Goal: Task Accomplishment & Management: Use online tool/utility

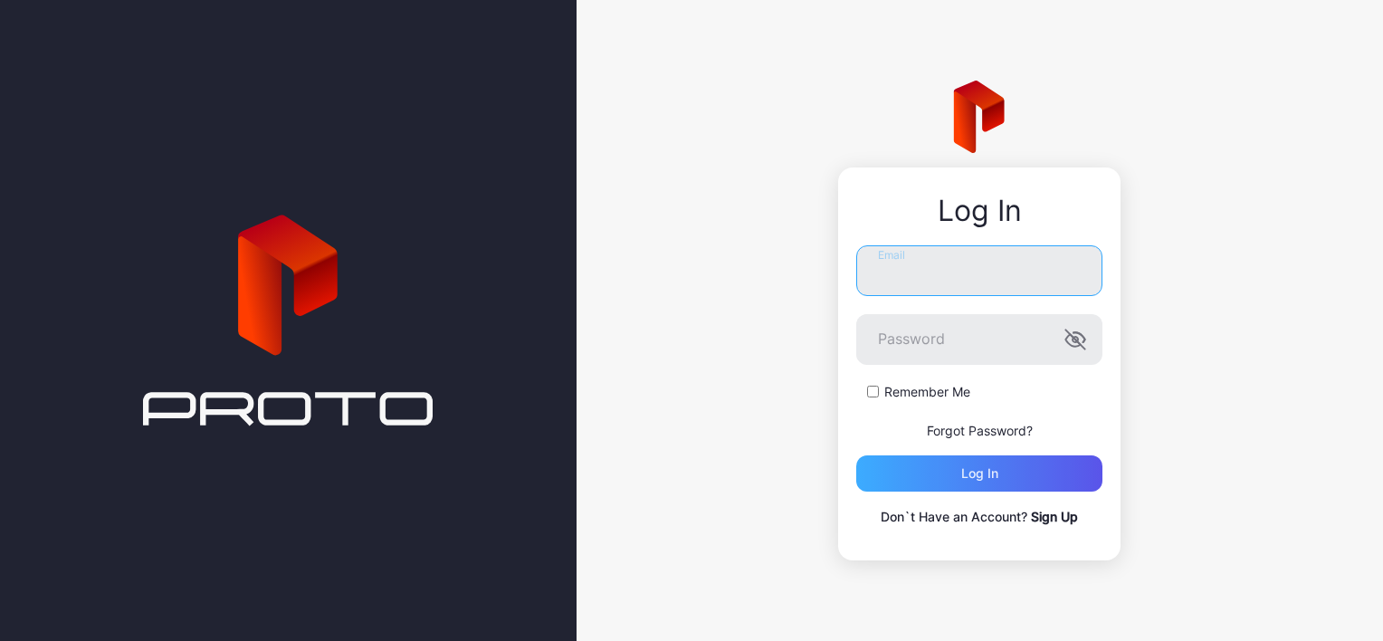
type input "**********"
click at [991, 482] on div "Log in" at bounding box center [979, 473] width 246 height 36
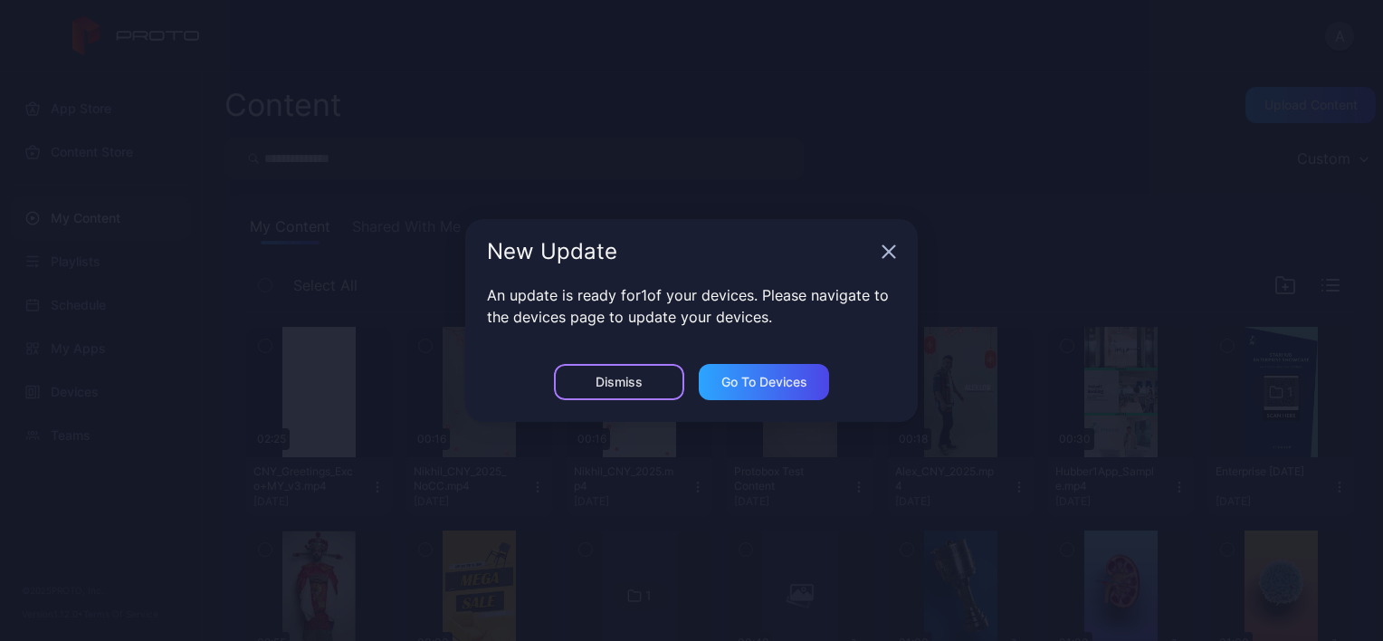
click at [662, 387] on div "Dismiss" at bounding box center [619, 382] width 130 height 36
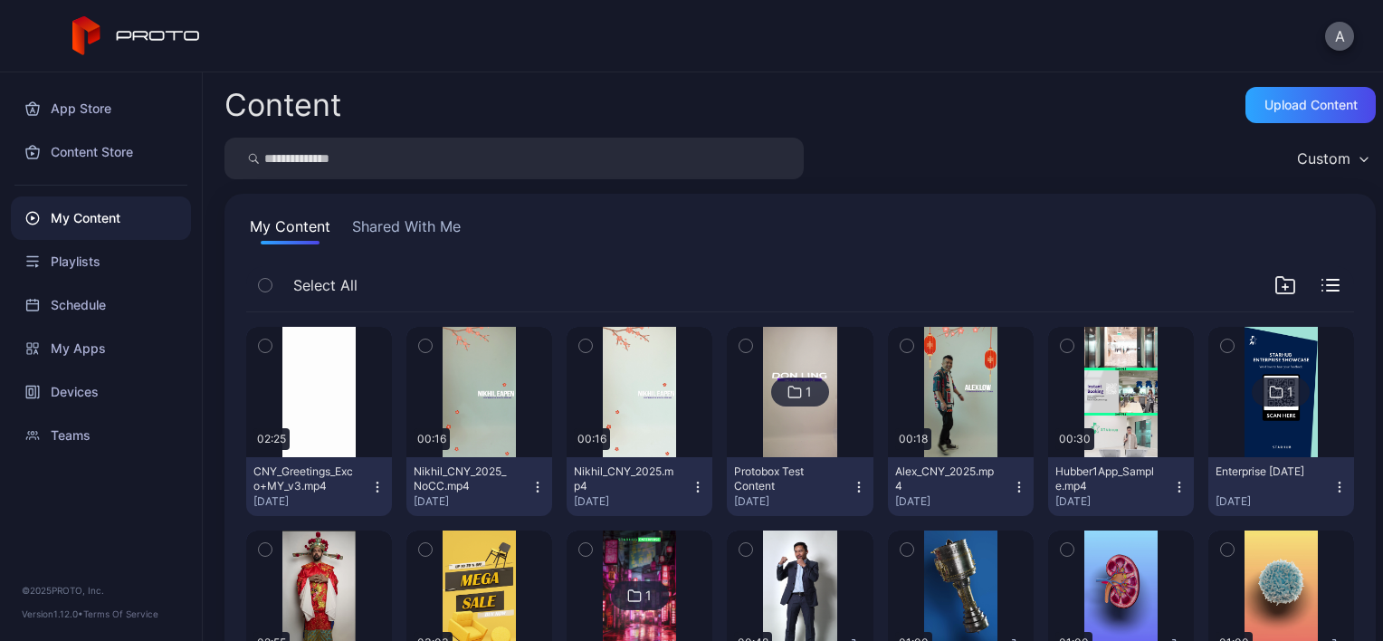
click at [1340, 23] on button "A" at bounding box center [1339, 36] width 29 height 29
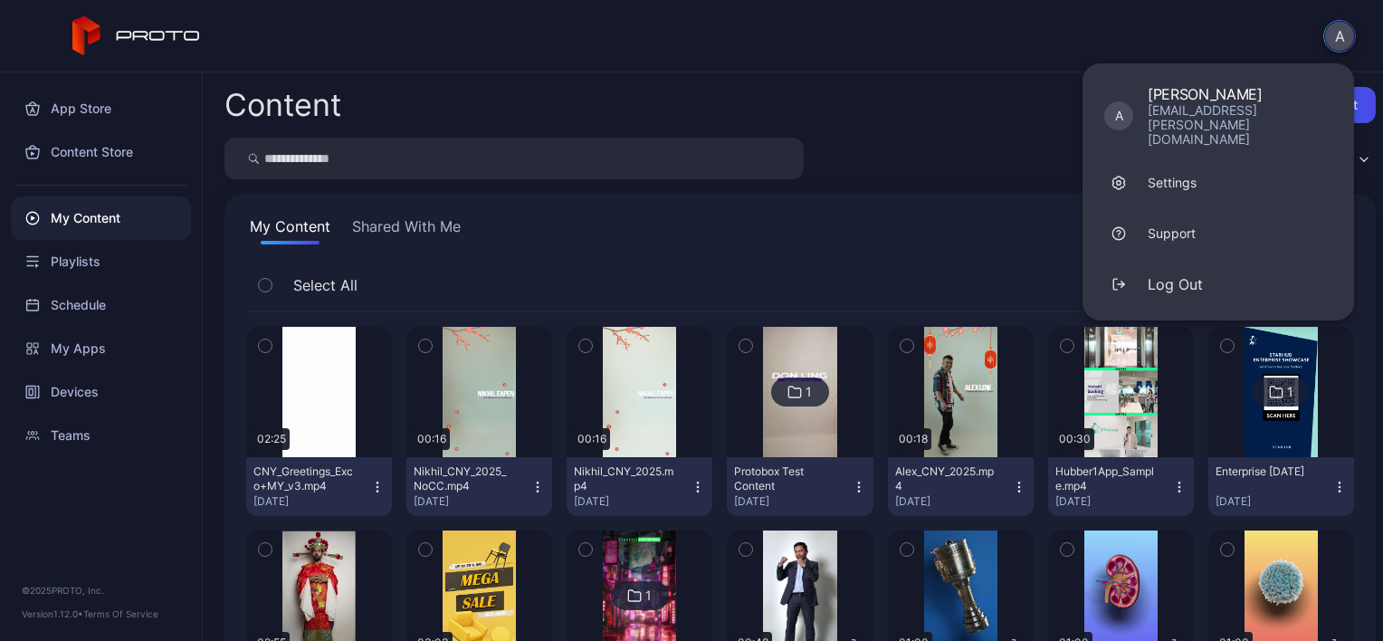
click at [94, 56] on div "A A Aris Mercado aris.mercado@starhub.com Settings Support Log Out" at bounding box center [691, 36] width 1383 height 72
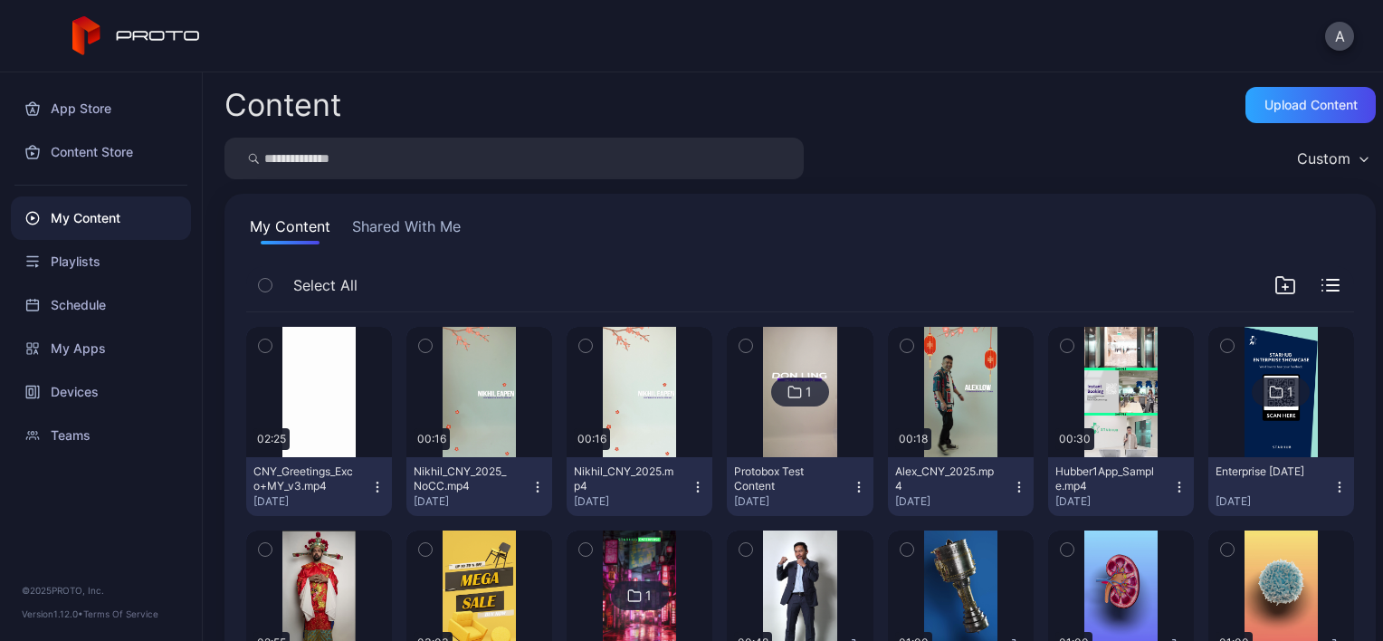
click at [87, 40] on icon at bounding box center [136, 36] width 128 height 40
click at [1332, 35] on button "A" at bounding box center [1339, 36] width 29 height 29
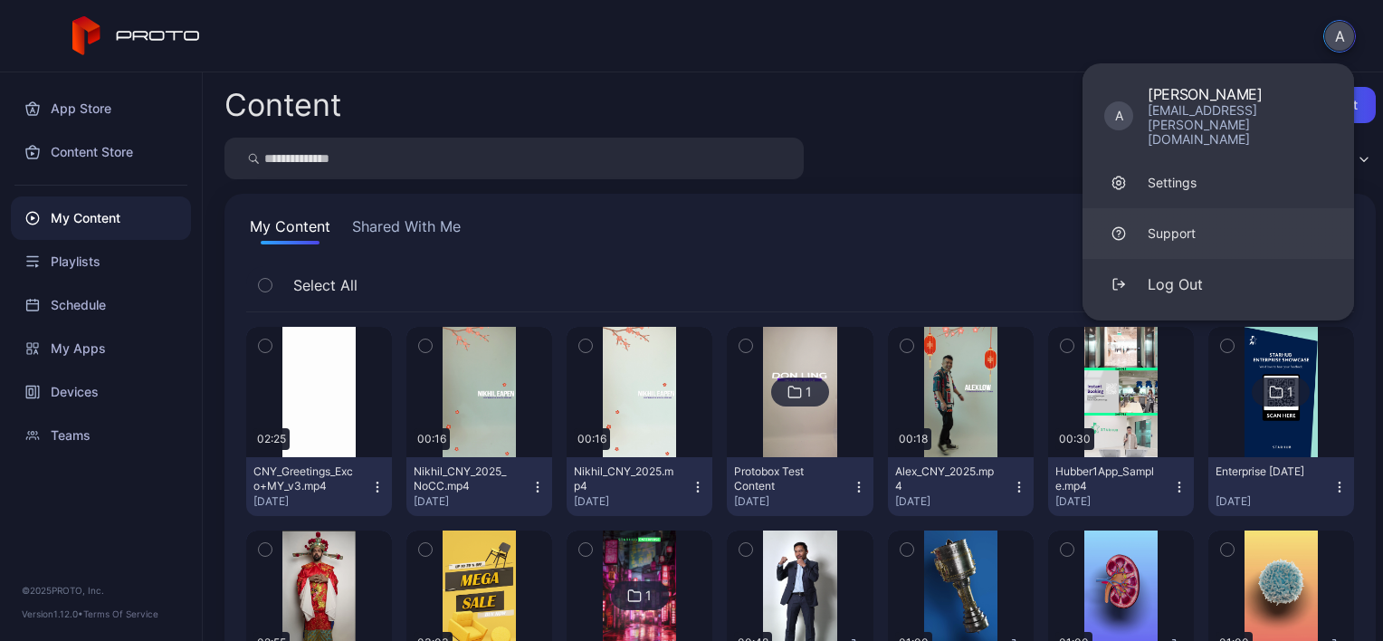
click at [1206, 208] on link "Support" at bounding box center [1217, 233] width 271 height 51
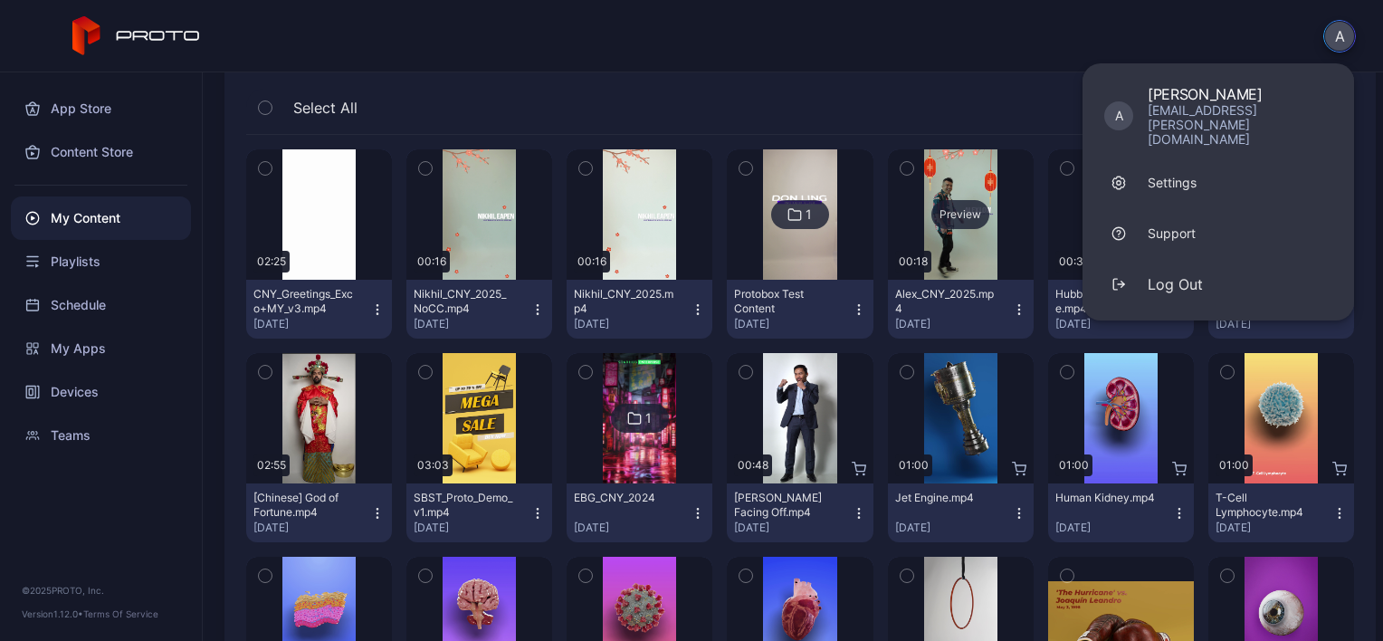
scroll to position [195, 0]
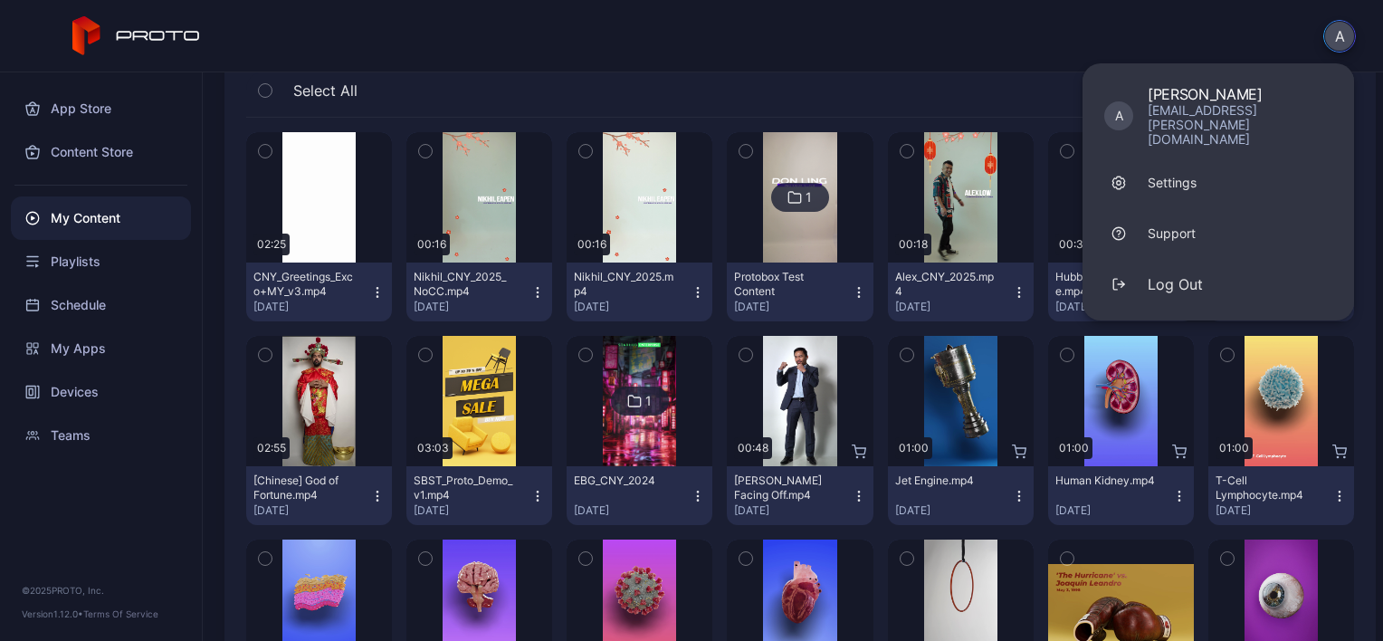
click at [1348, 33] on button "A" at bounding box center [1339, 36] width 33 height 33
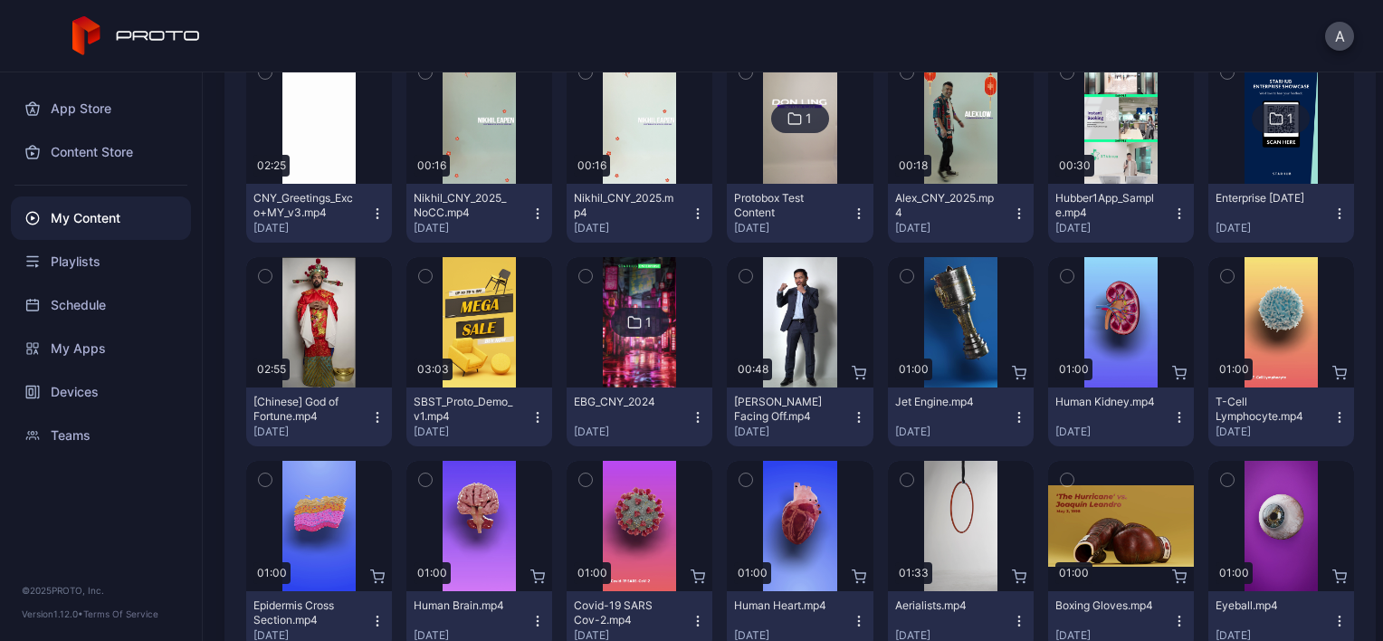
scroll to position [0, 0]
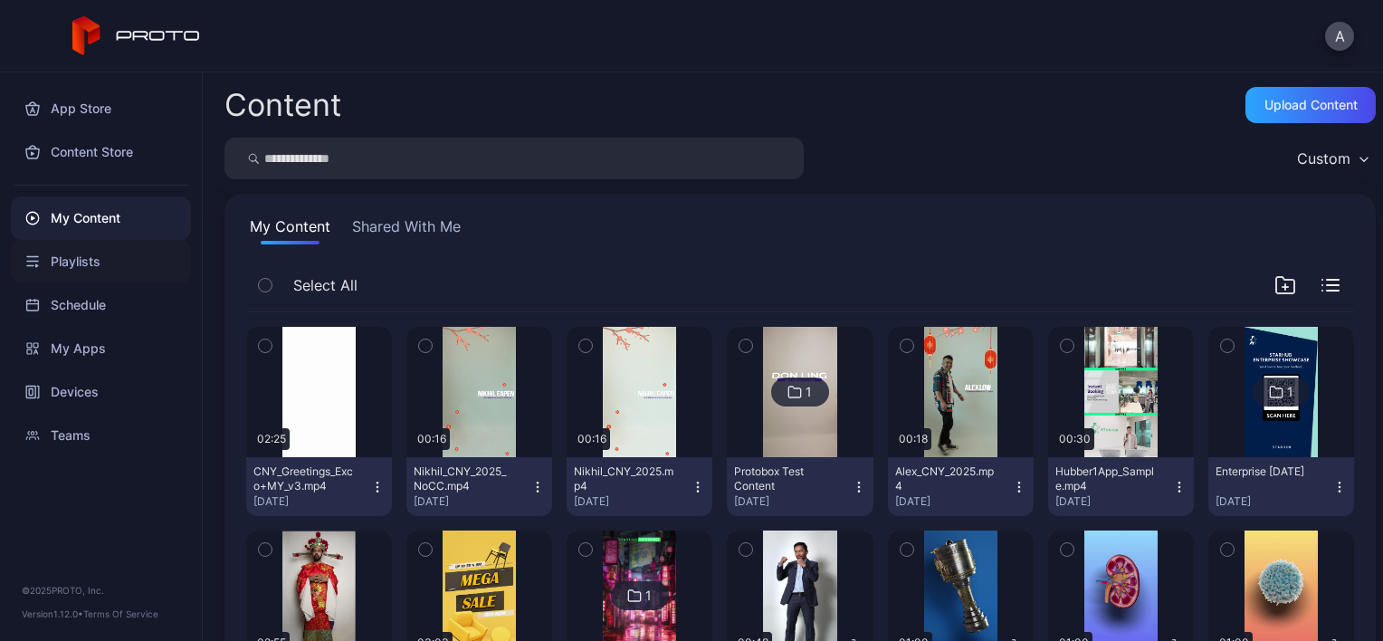
click at [82, 268] on div "Playlists" at bounding box center [101, 261] width 180 height 43
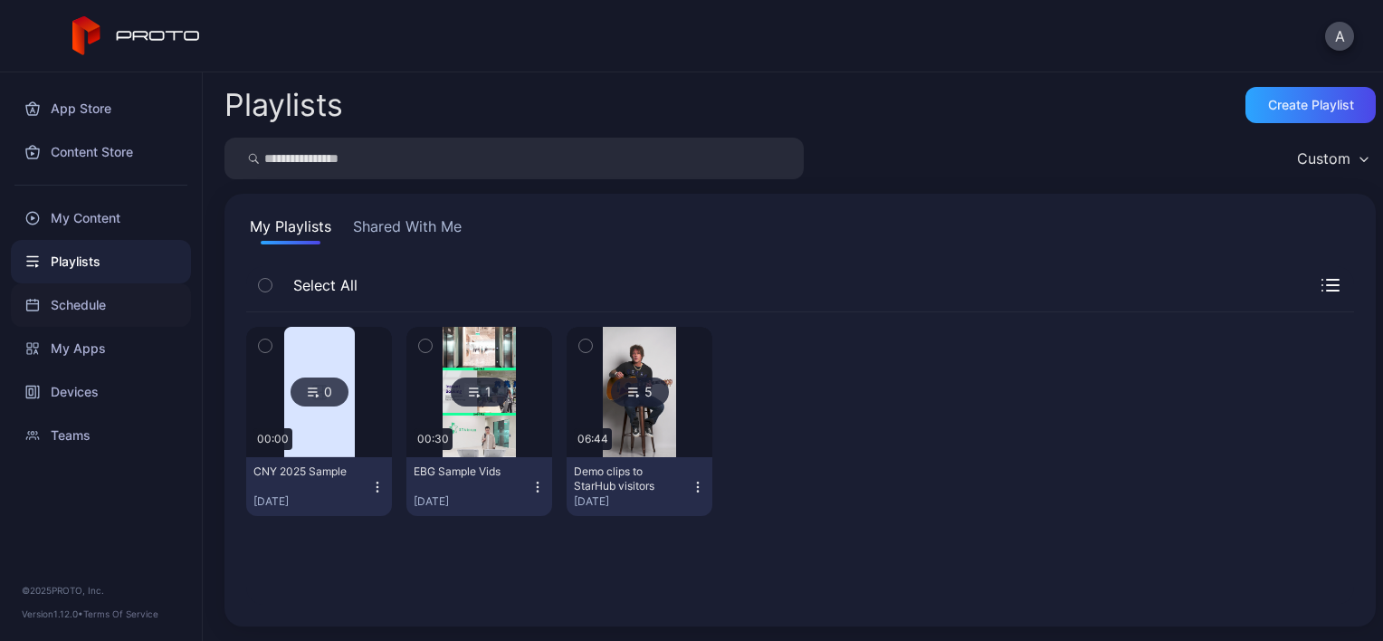
click at [83, 315] on div "Schedule" at bounding box center [101, 304] width 180 height 43
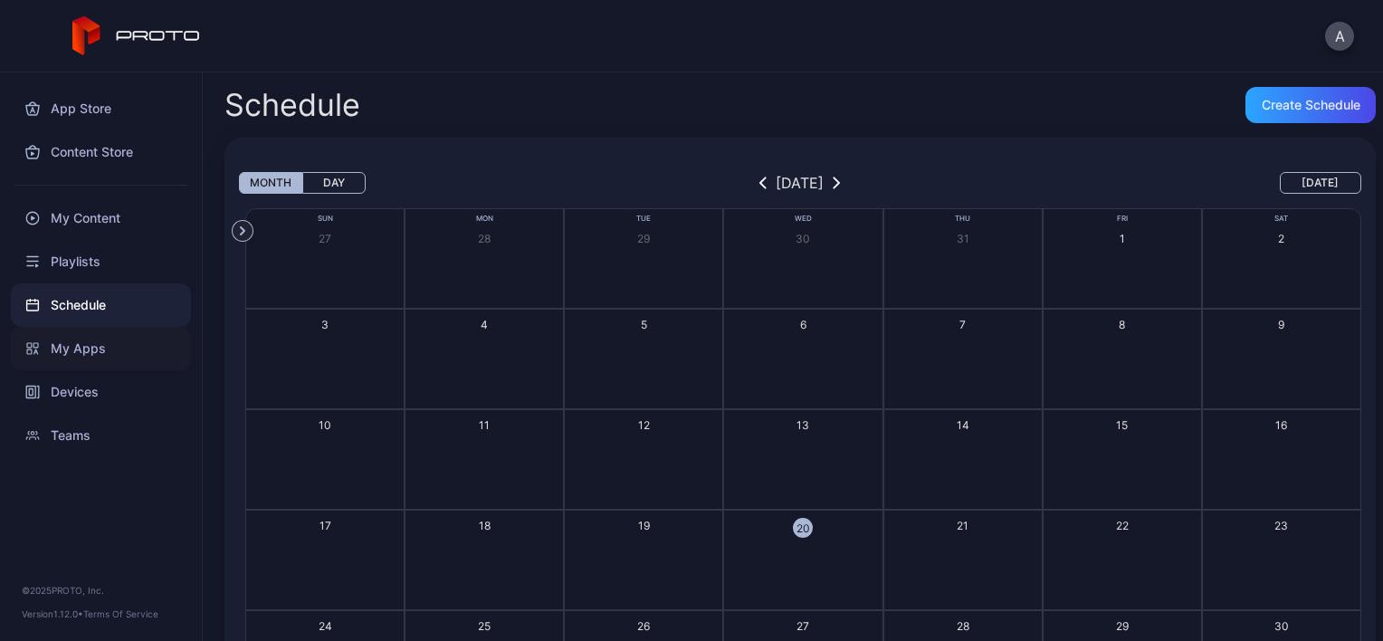
click at [72, 347] on div "My Apps" at bounding box center [101, 348] width 180 height 43
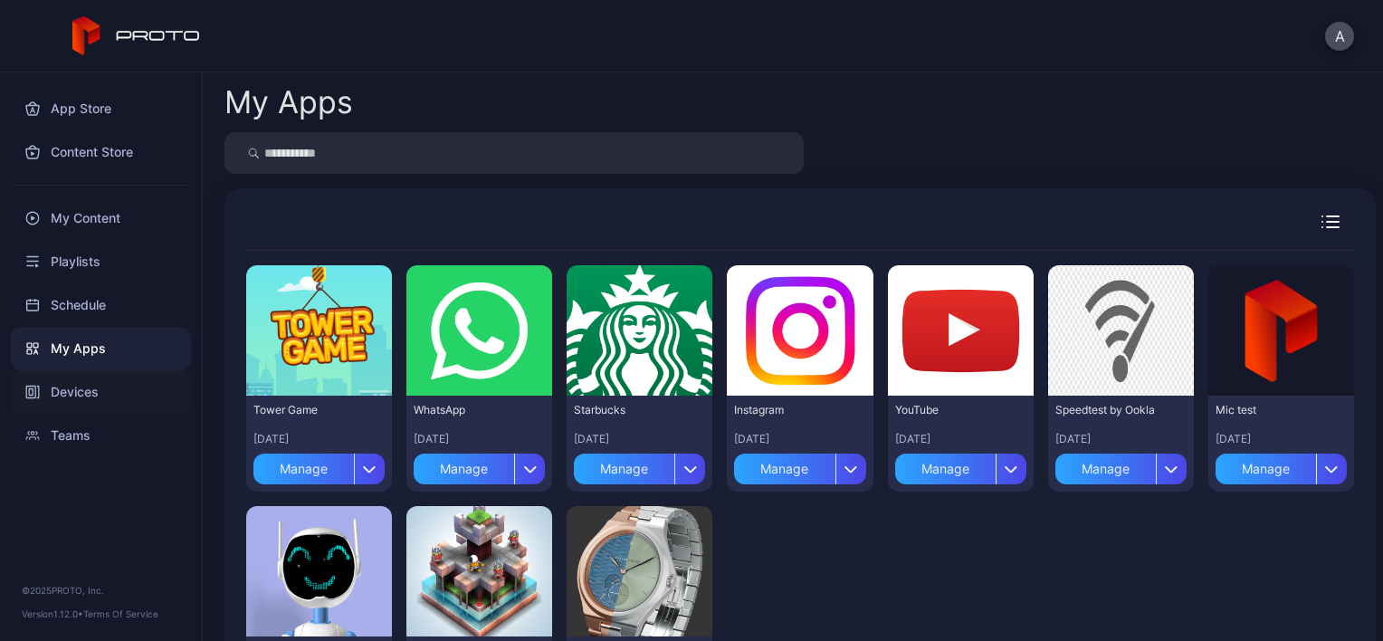
click at [80, 398] on div "Devices" at bounding box center [101, 391] width 180 height 43
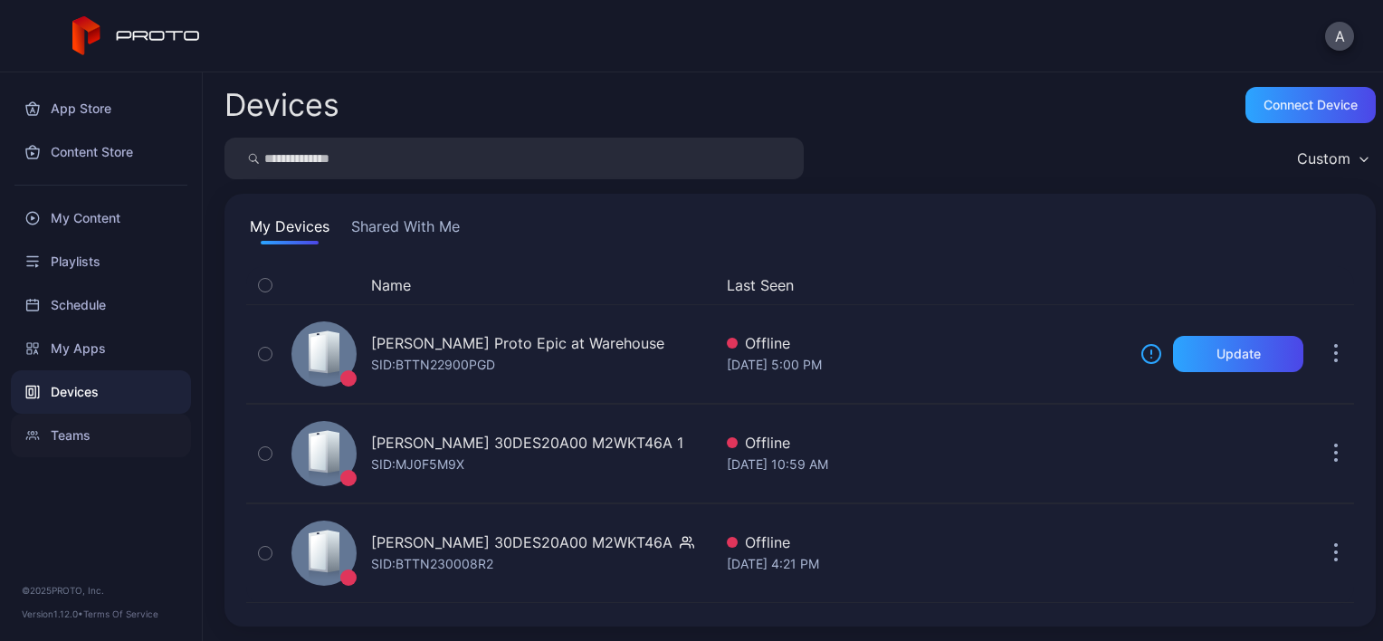
click at [84, 435] on div "Teams" at bounding box center [101, 435] width 180 height 43
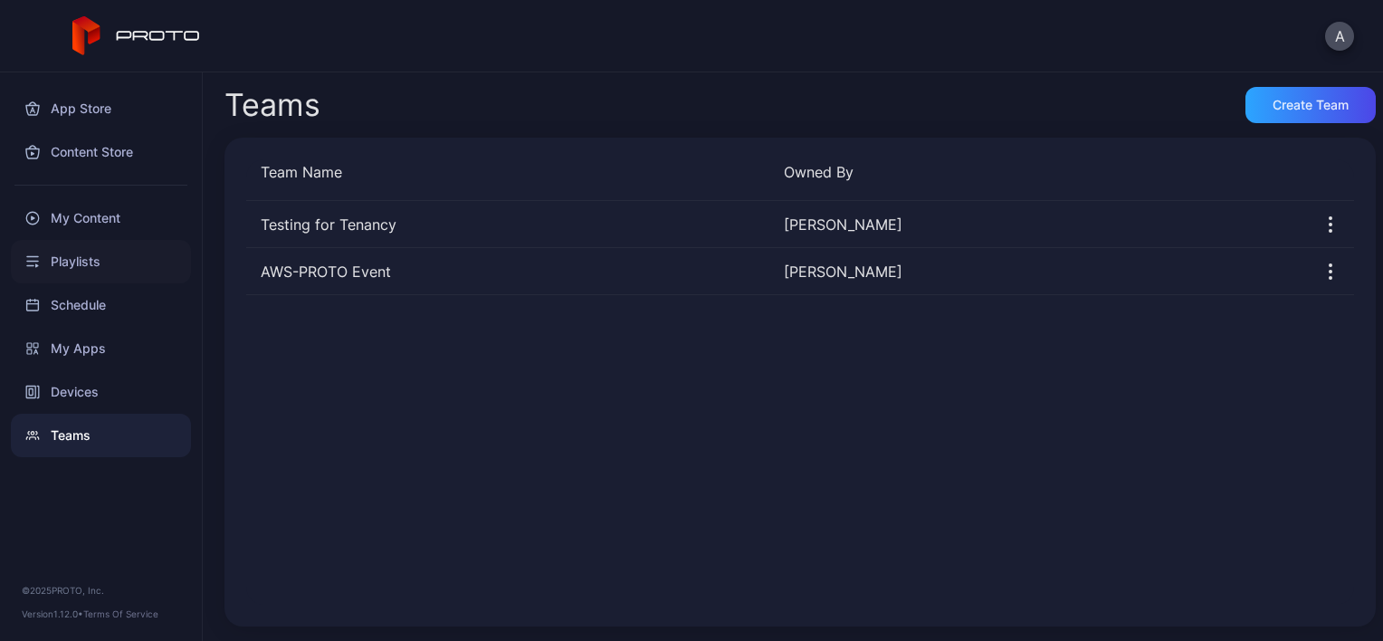
click at [94, 264] on div "Playlists" at bounding box center [101, 261] width 180 height 43
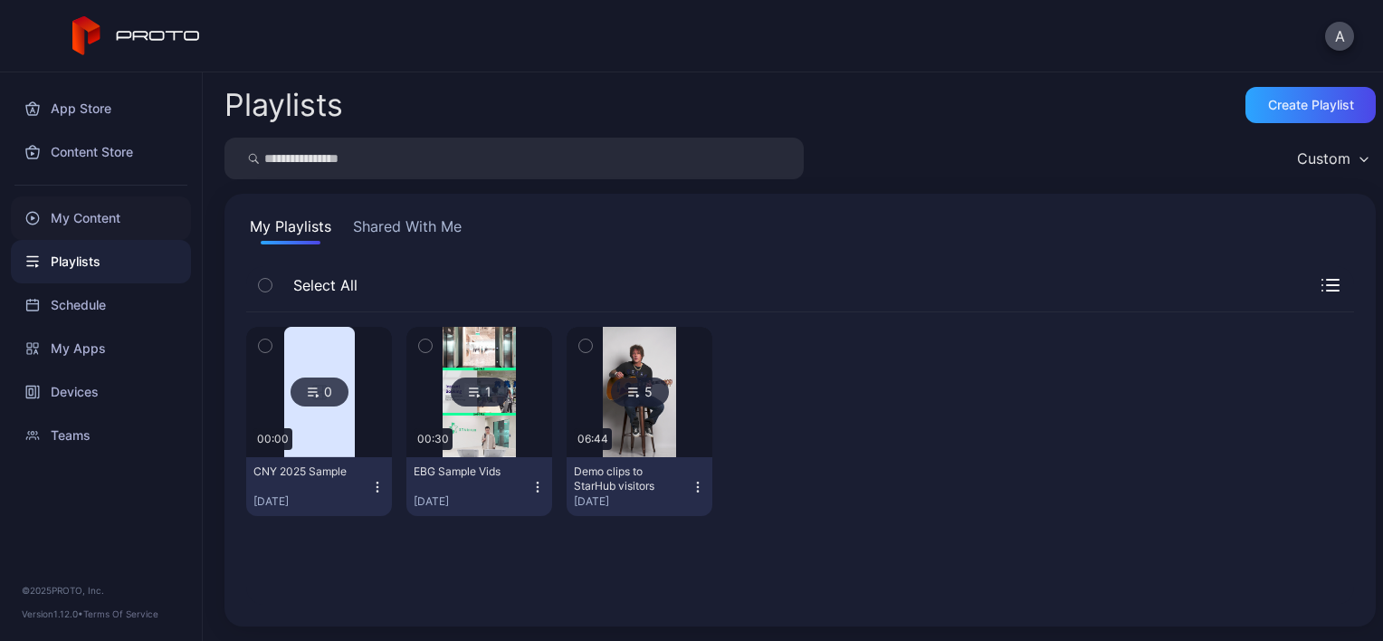
click at [100, 223] on div "My Content" at bounding box center [101, 217] width 180 height 43
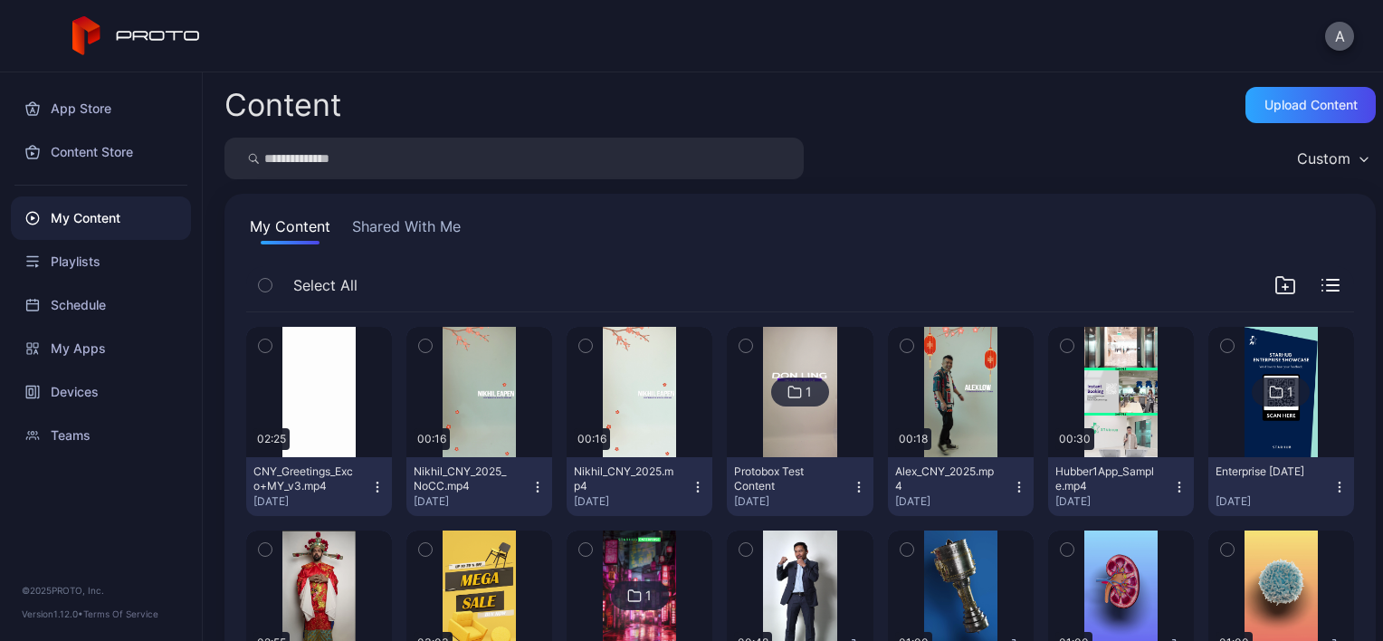
click at [1341, 43] on button "A" at bounding box center [1339, 36] width 29 height 29
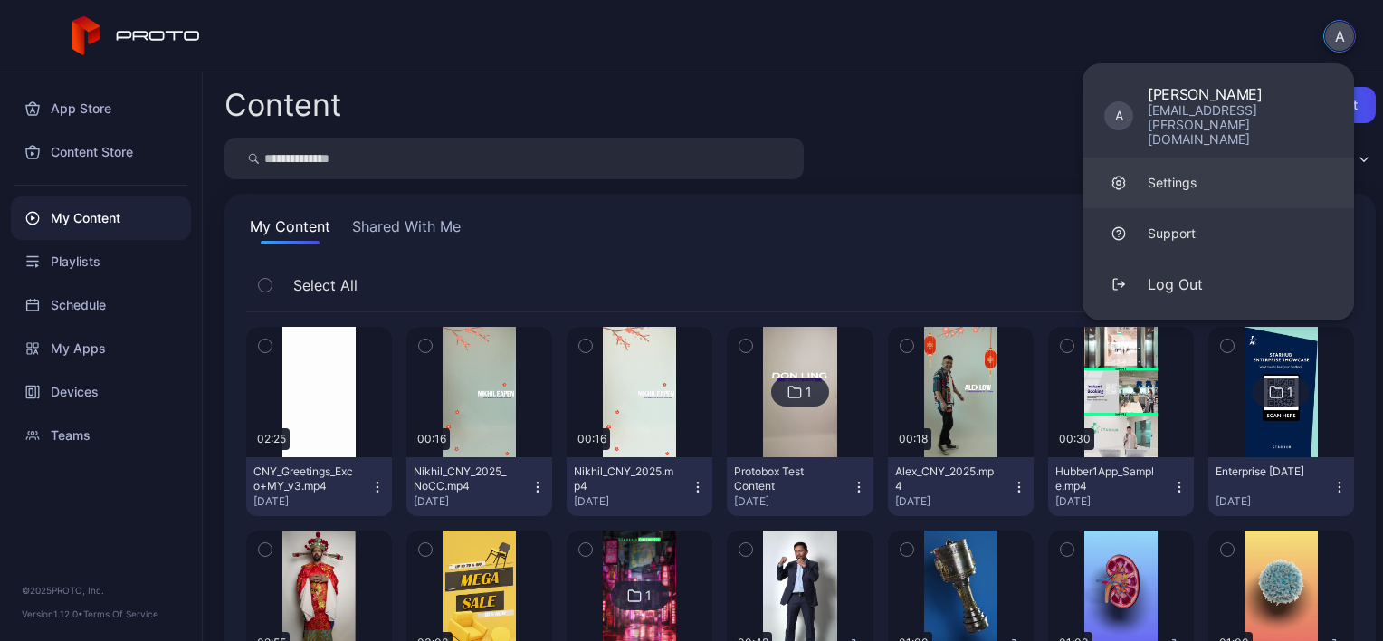
click at [1132, 170] on link "Settings" at bounding box center [1217, 182] width 271 height 51
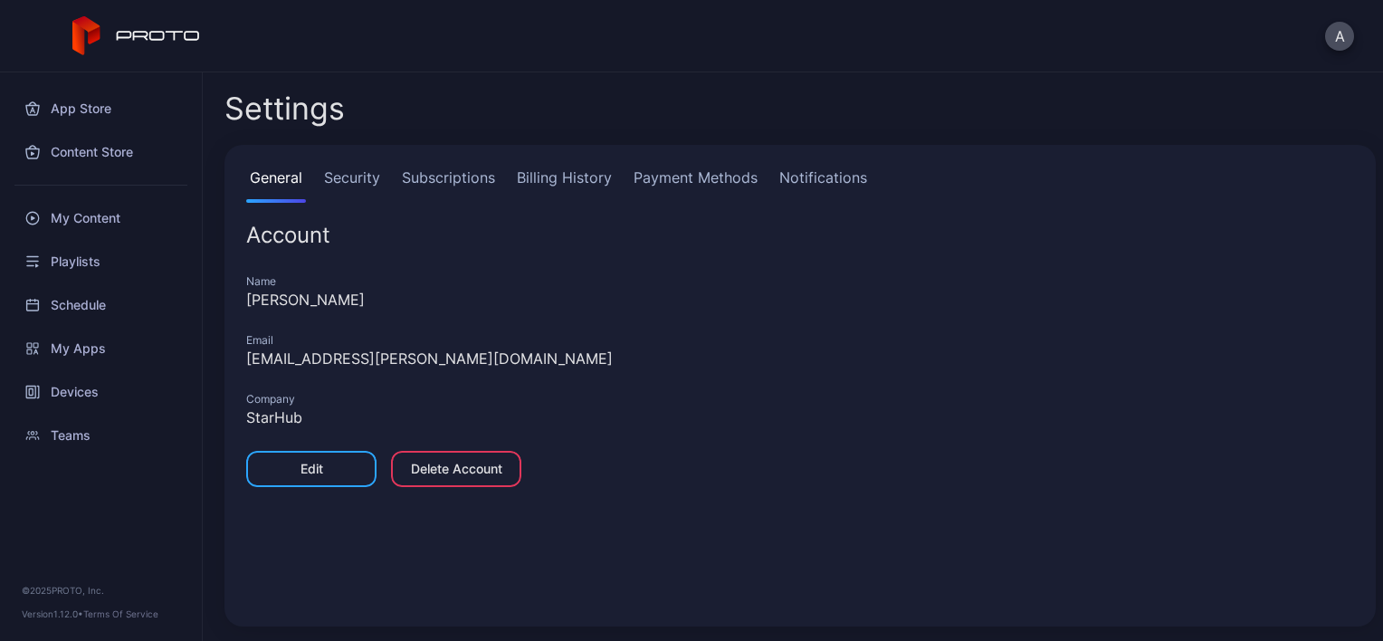
click at [416, 170] on link "Subscriptions" at bounding box center [448, 184] width 100 height 36
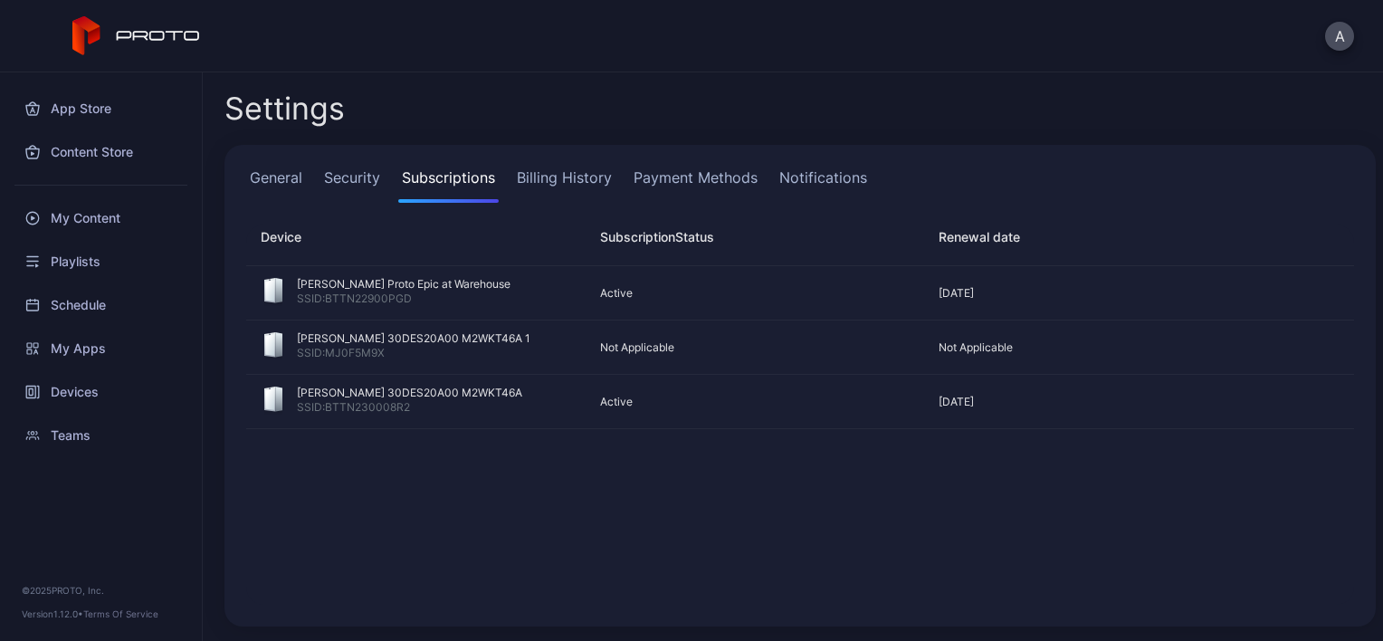
click at [368, 177] on link "Security" at bounding box center [351, 184] width 63 height 36
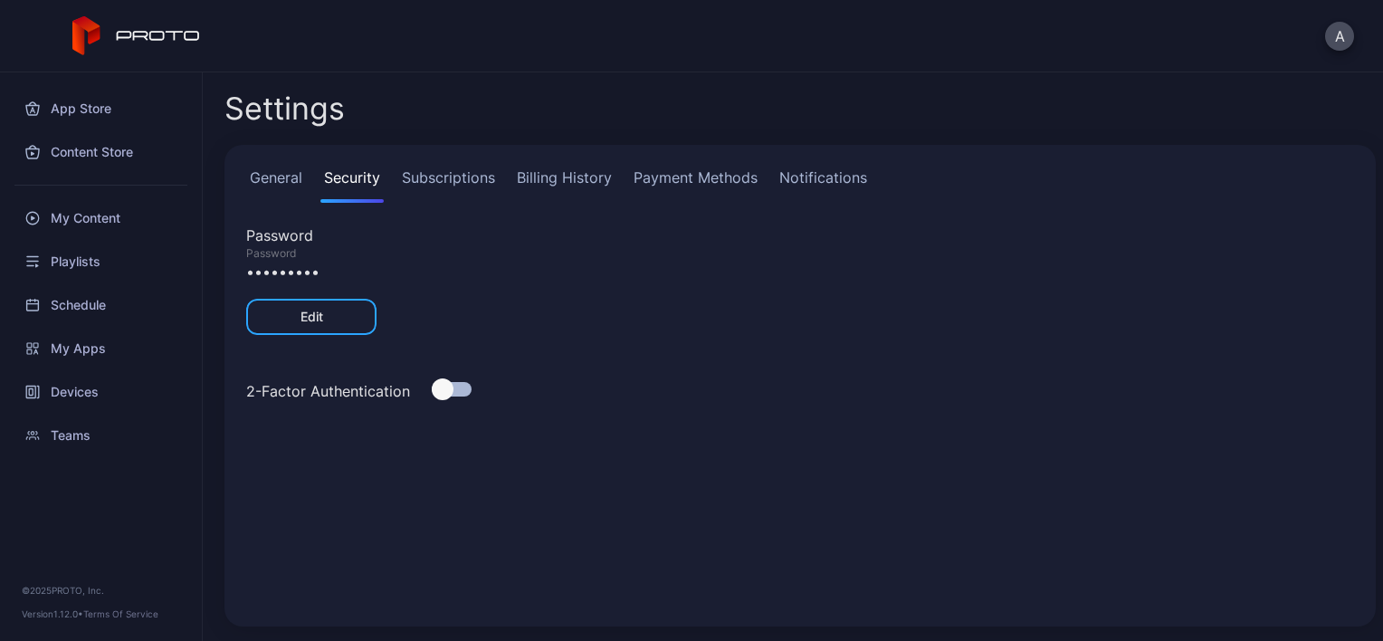
click at [582, 177] on link "Billing History" at bounding box center [564, 184] width 102 height 36
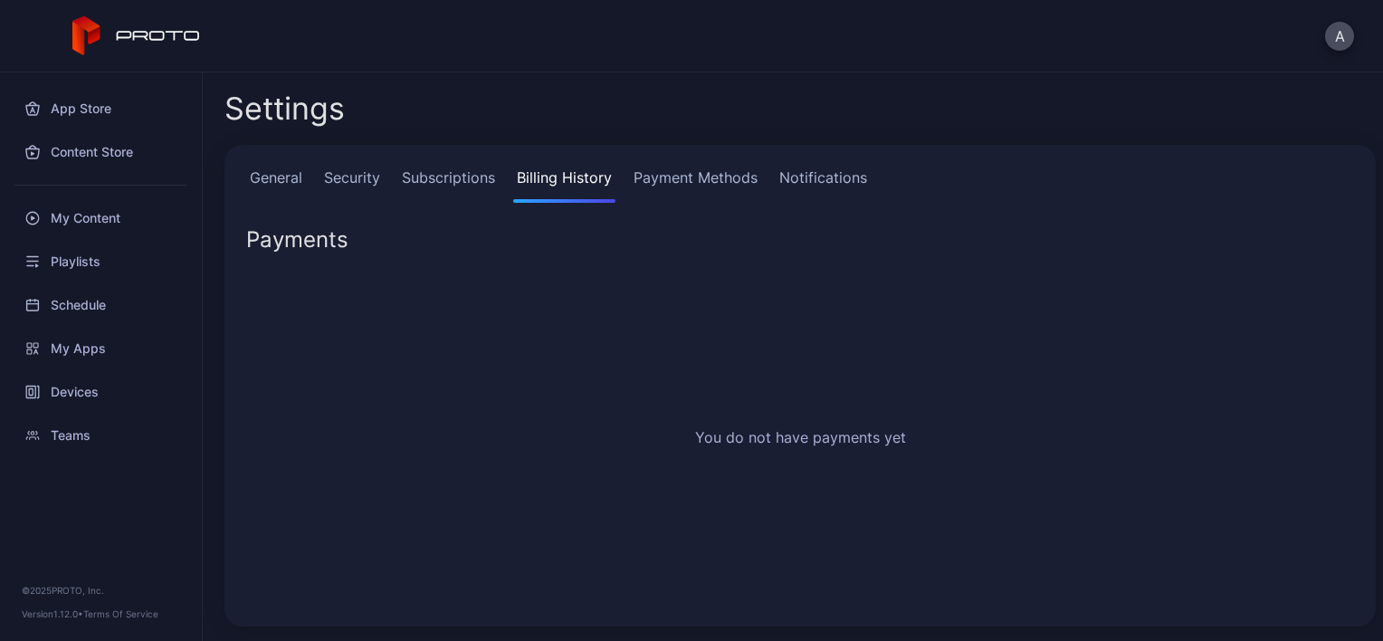
click at [818, 174] on link "Notifications" at bounding box center [822, 184] width 95 height 36
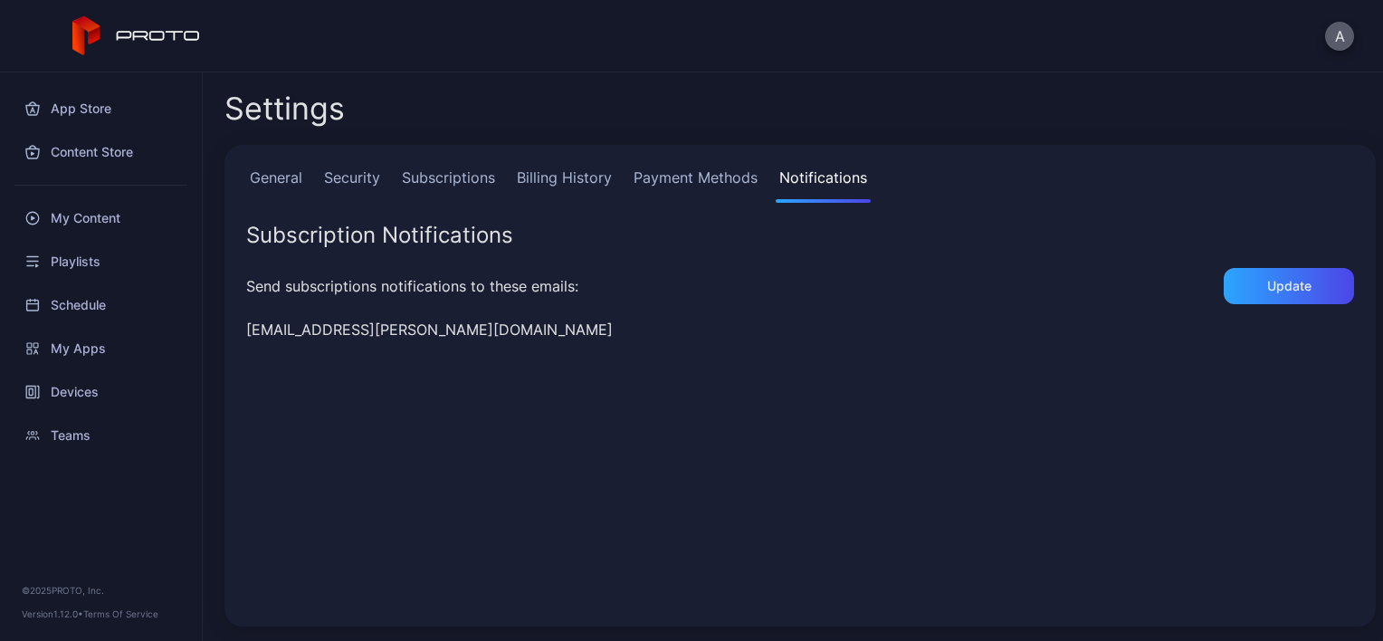
click at [1342, 30] on button "A" at bounding box center [1339, 36] width 29 height 29
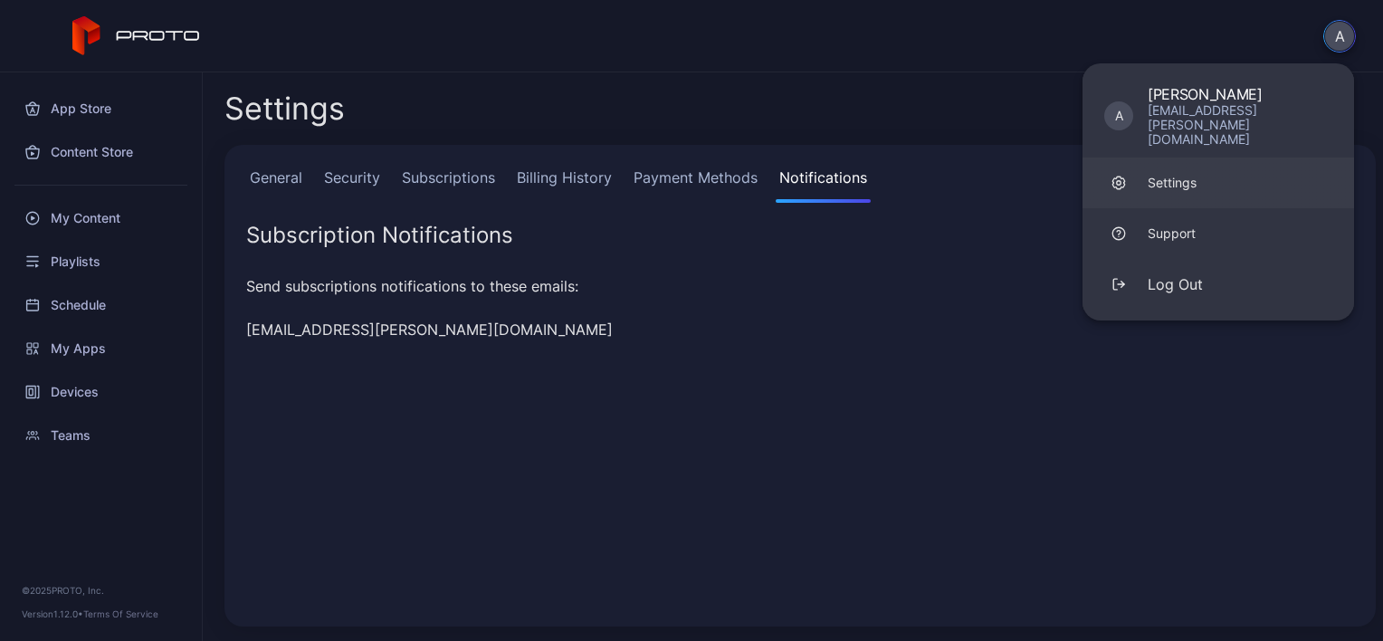
click at [1221, 157] on link "Settings" at bounding box center [1217, 182] width 271 height 51
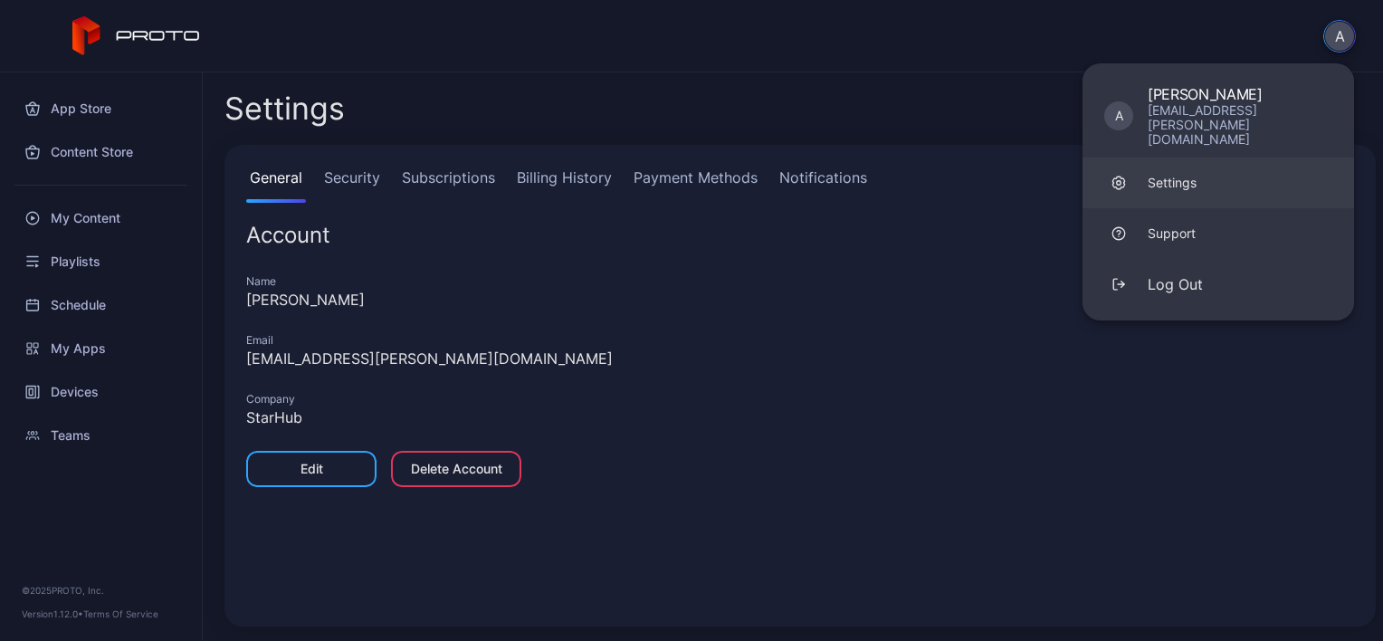
click at [1234, 157] on link "Settings" at bounding box center [1217, 182] width 271 height 51
click at [97, 119] on div "App Store" at bounding box center [101, 108] width 180 height 43
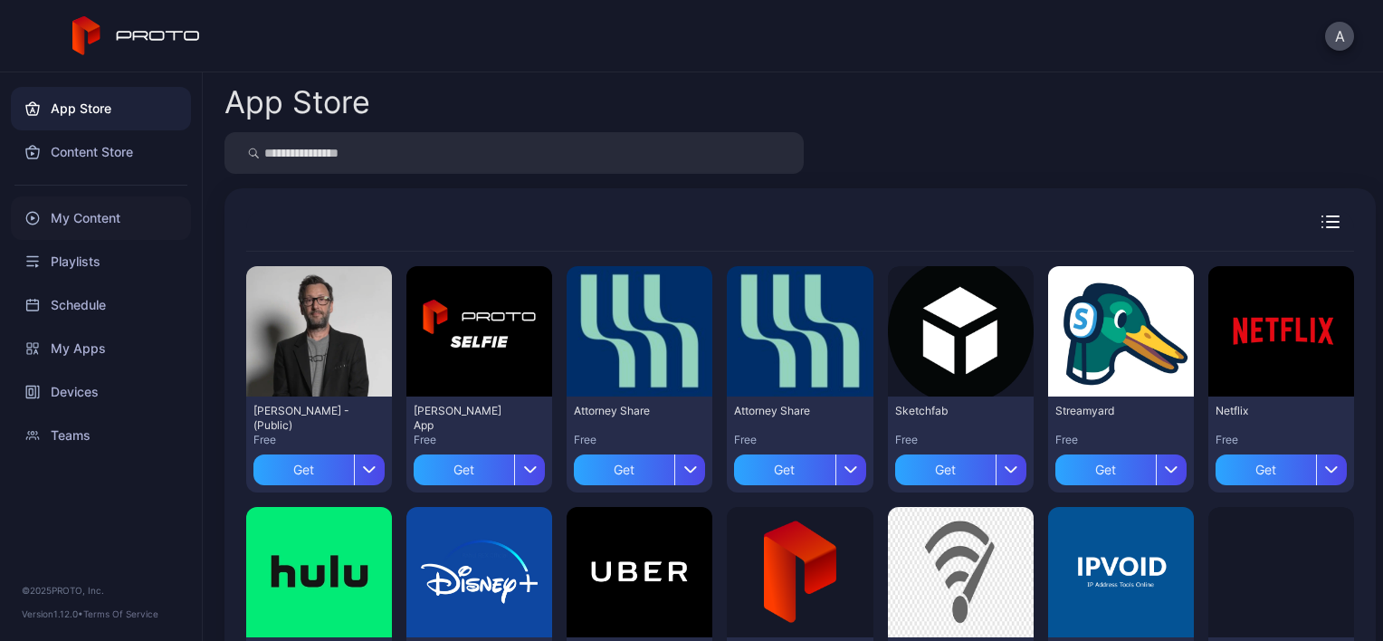
click at [99, 212] on div "My Content" at bounding box center [101, 217] width 180 height 43
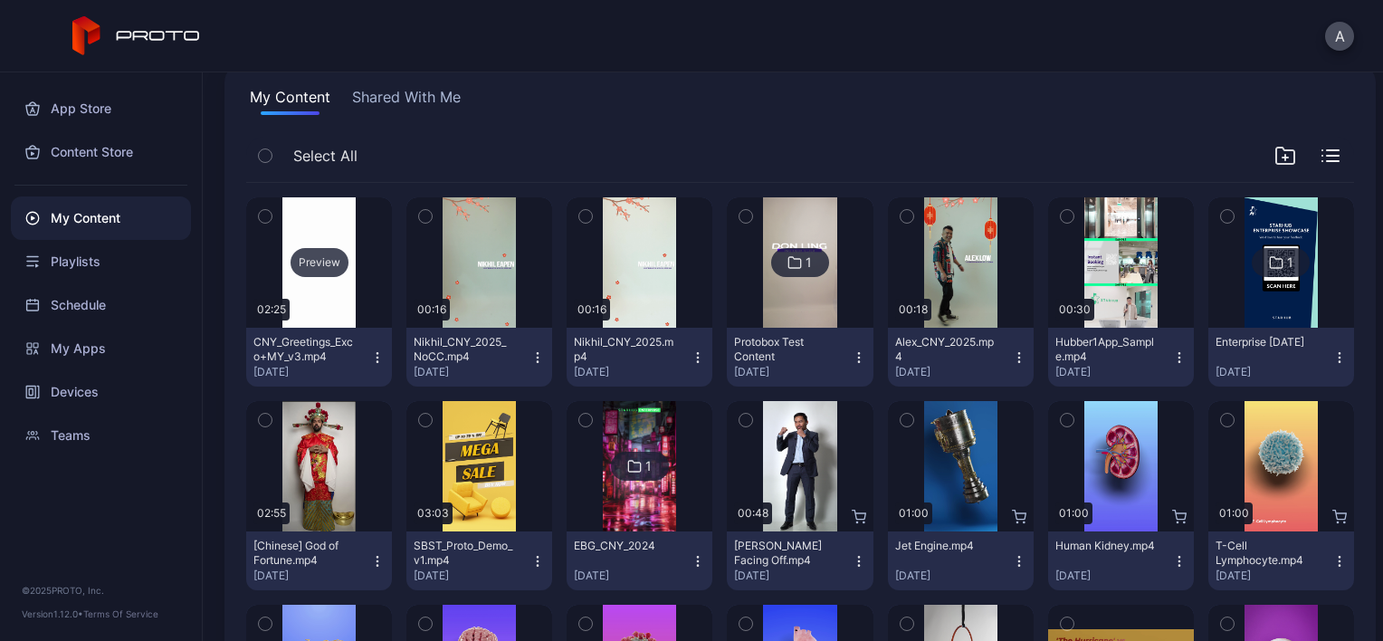
scroll to position [98, 0]
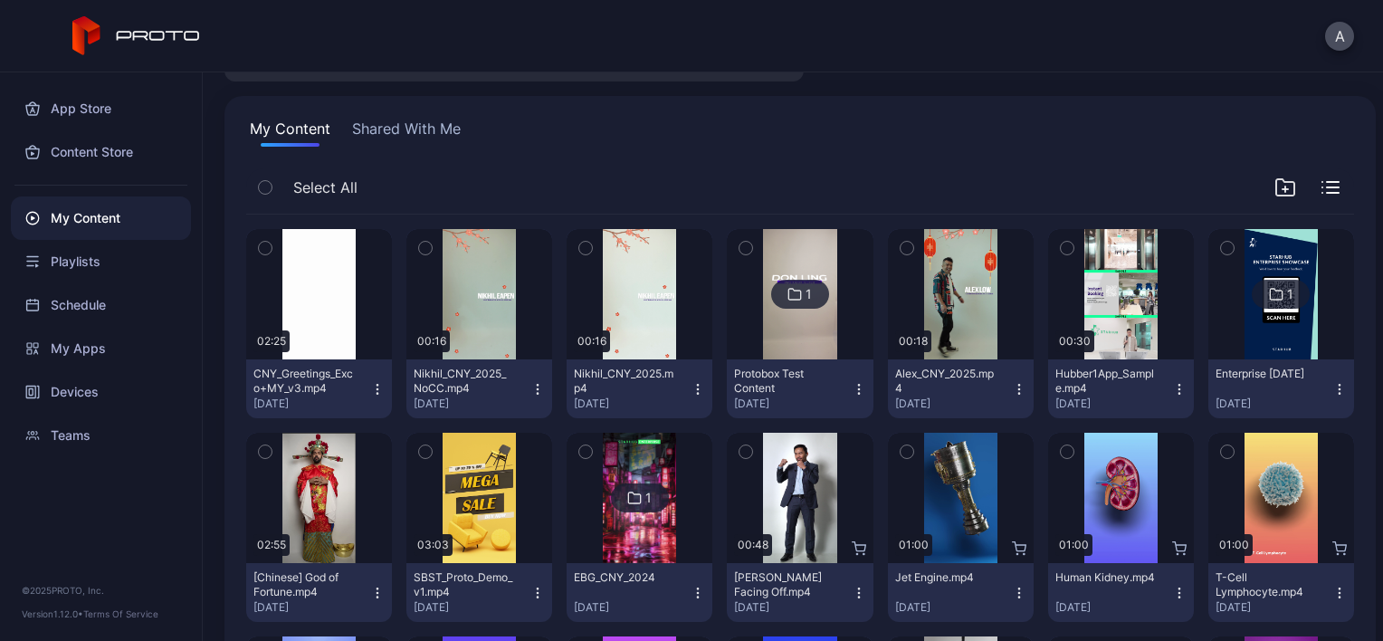
click at [375, 391] on icon "button" at bounding box center [377, 389] width 14 height 14
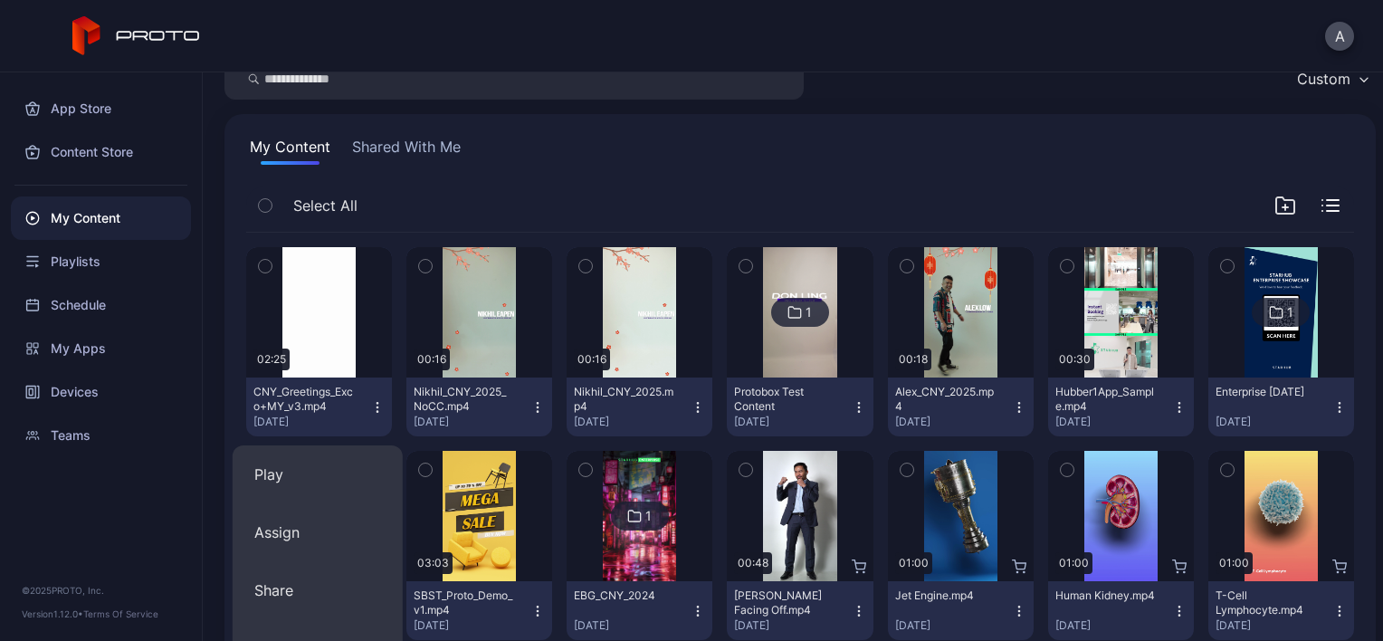
scroll to position [80, 0]
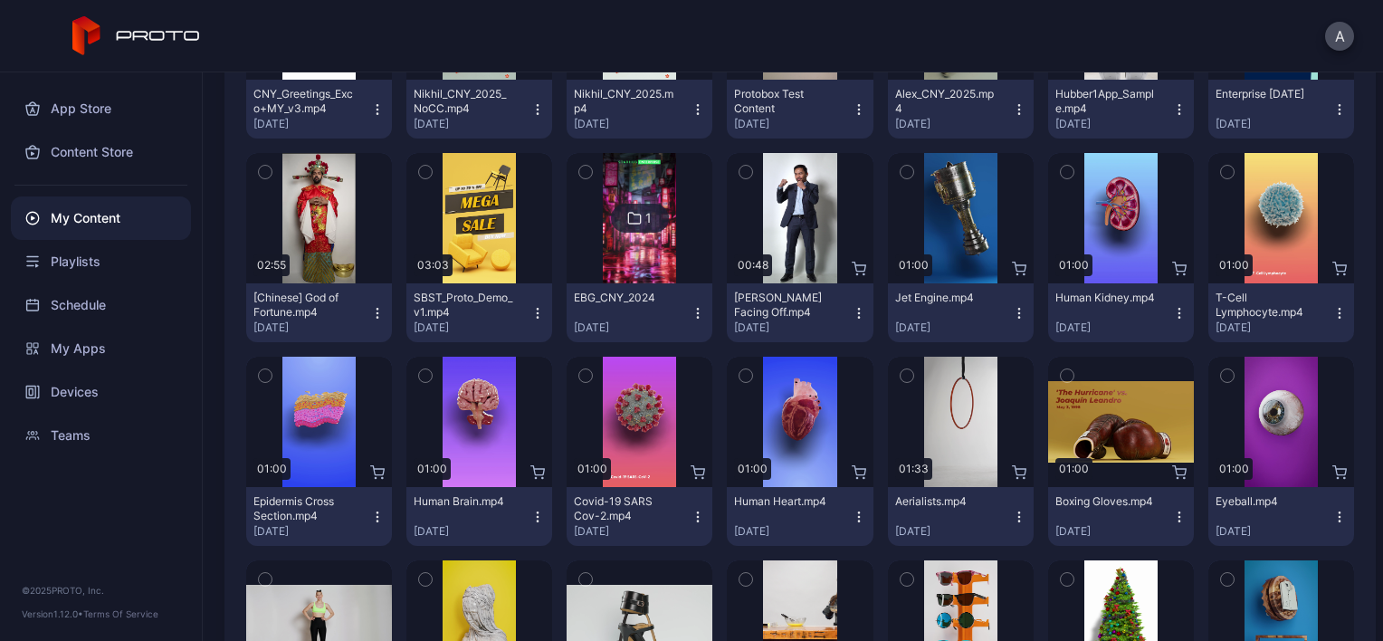
scroll to position [0, 0]
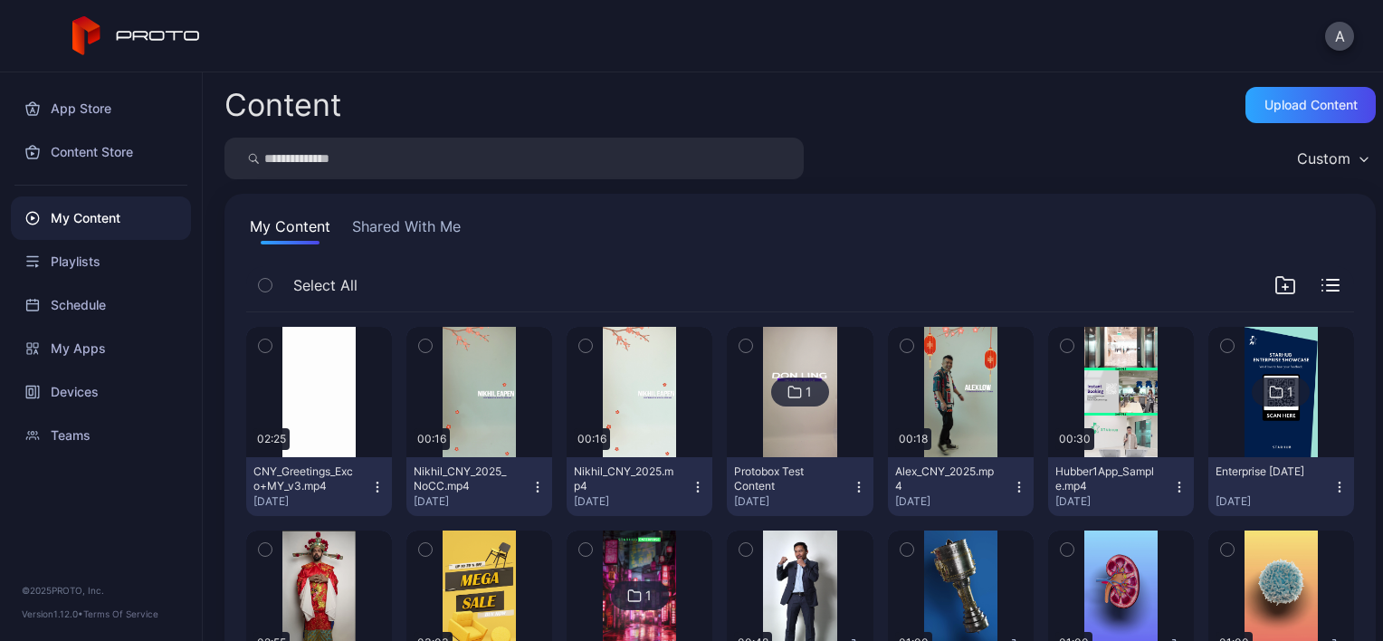
click at [429, 230] on button "Shared With Me" at bounding box center [406, 229] width 116 height 29
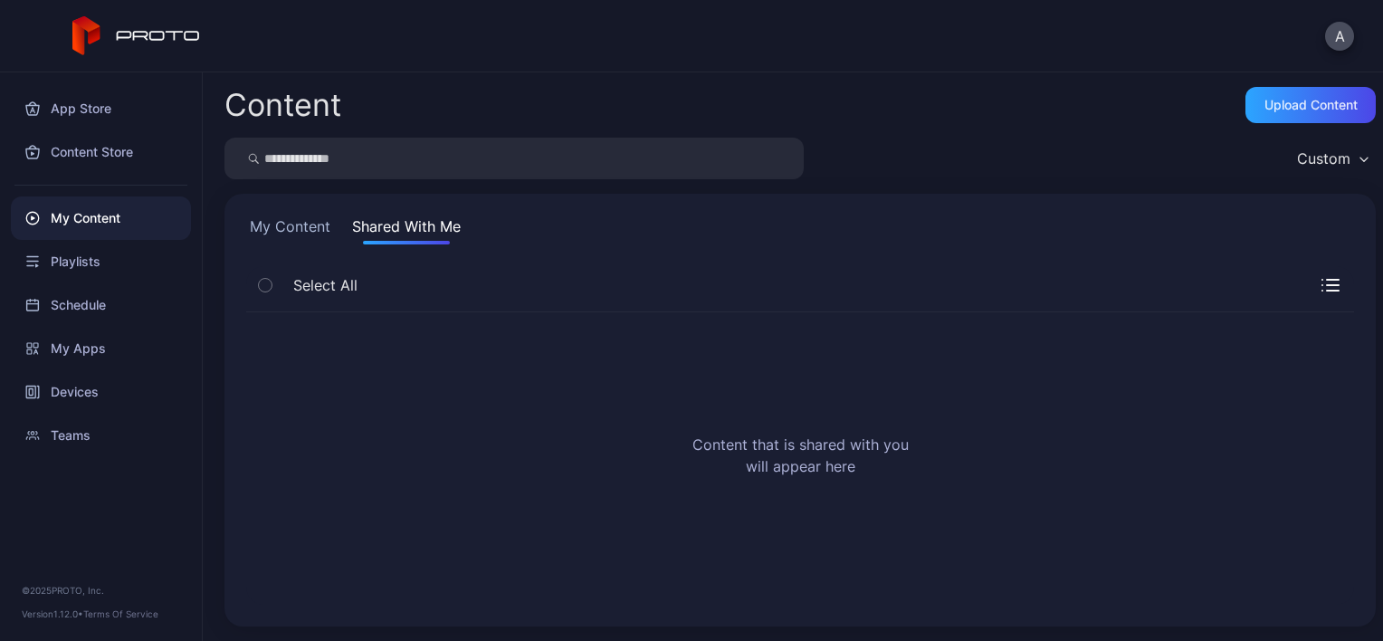
click at [313, 228] on button "My Content" at bounding box center [290, 229] width 88 height 29
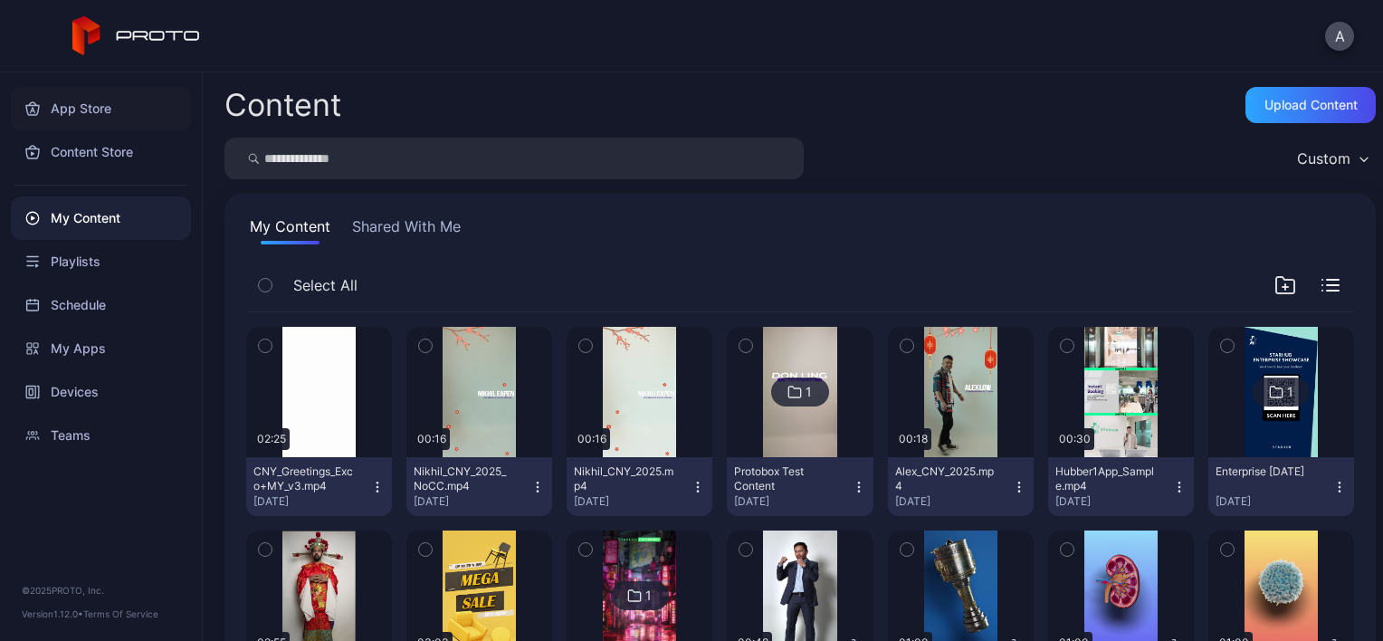
click at [81, 110] on div "App Store" at bounding box center [101, 108] width 180 height 43
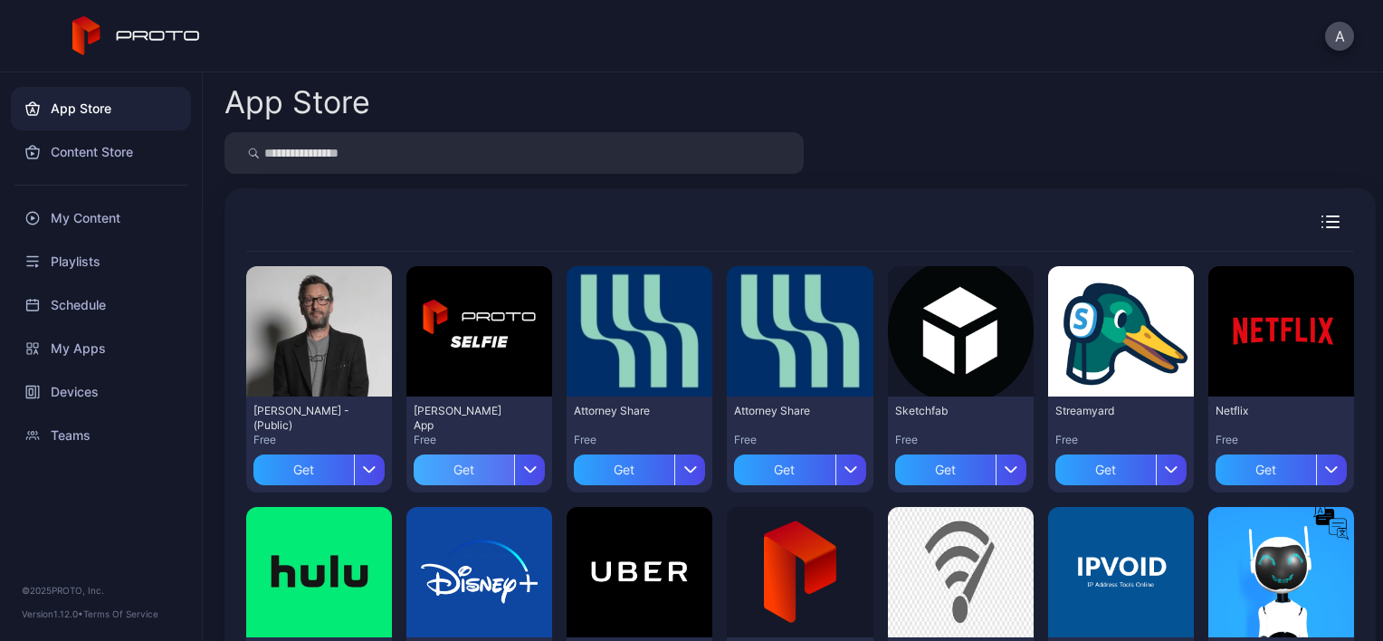
click at [466, 468] on div "Get" at bounding box center [464, 469] width 100 height 31
click at [284, 471] on div "Get" at bounding box center [303, 469] width 100 height 31
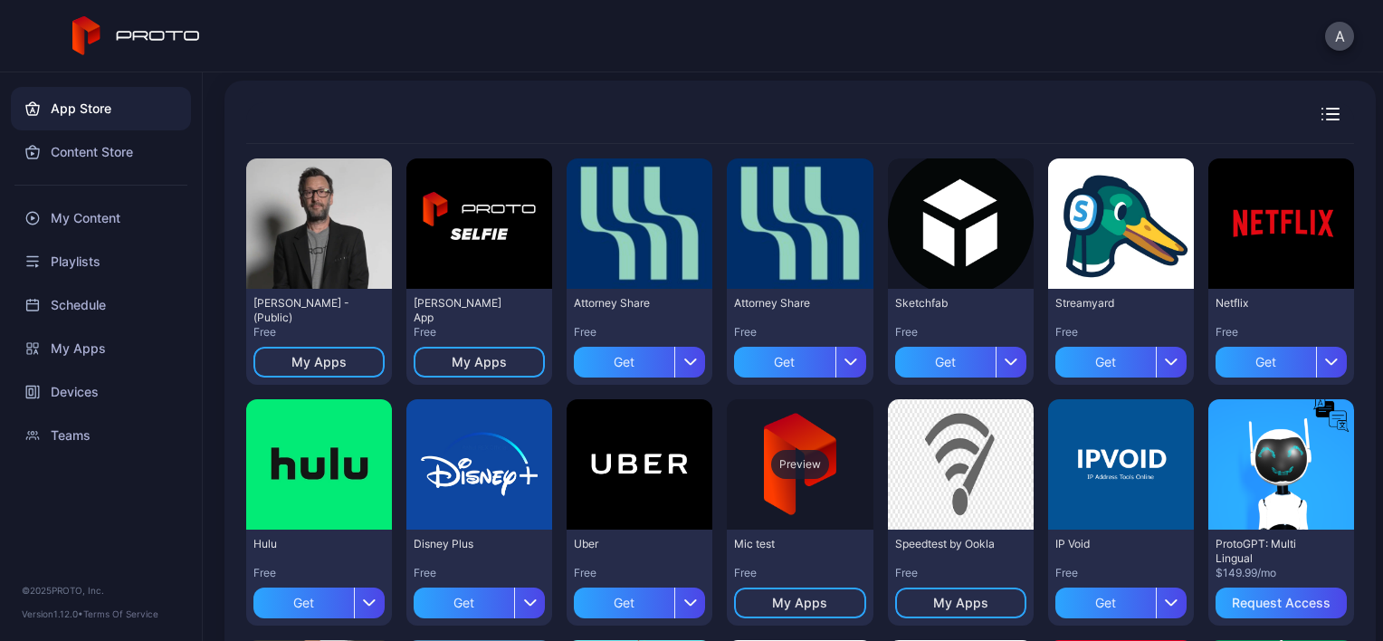
scroll to position [106, 0]
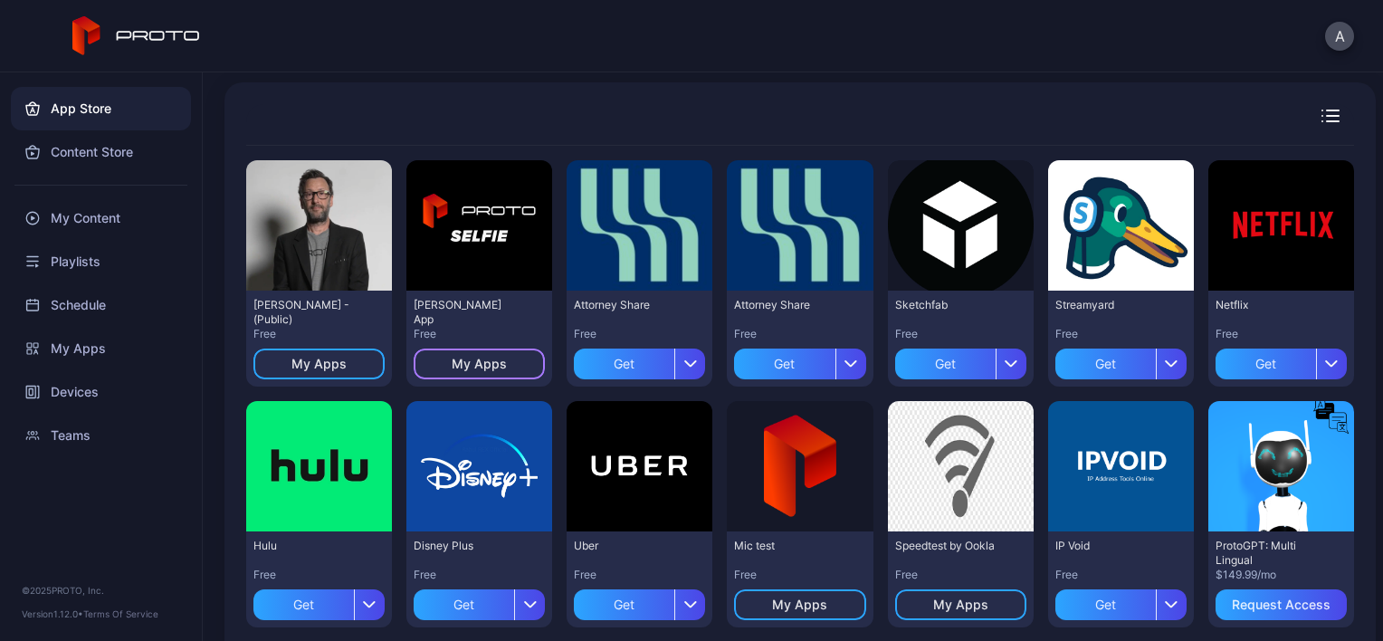
click at [427, 368] on div "My Apps" at bounding box center [479, 363] width 131 height 31
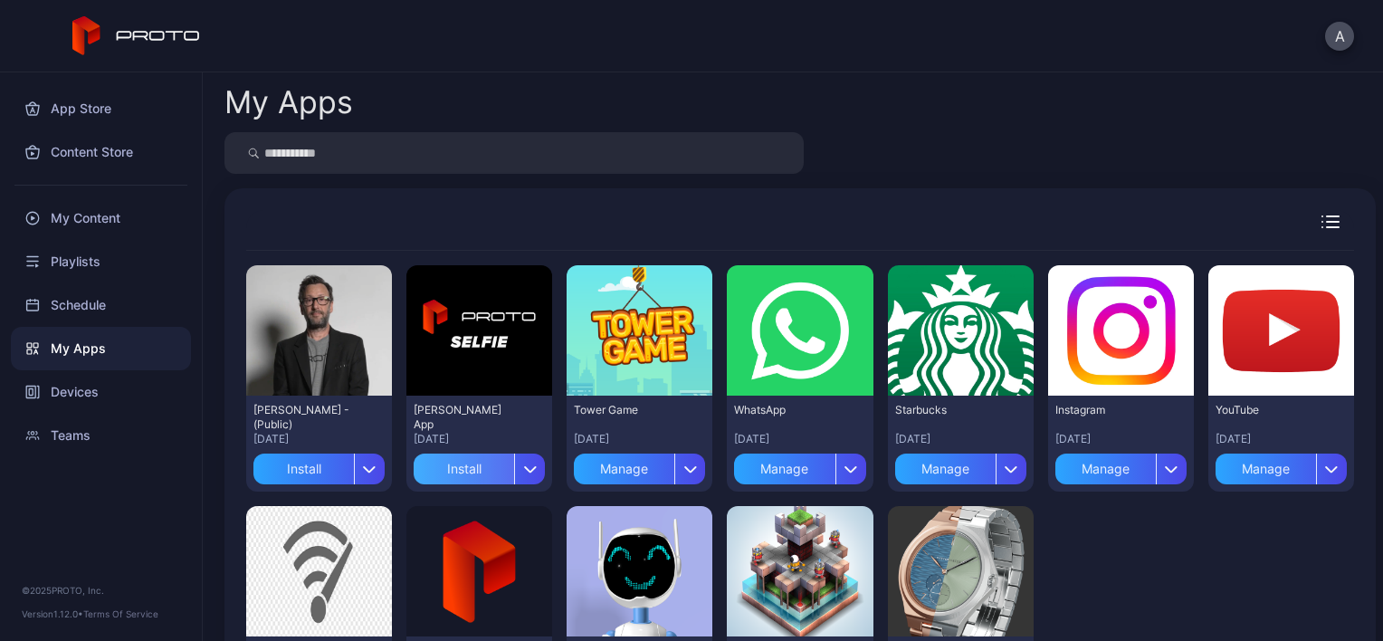
click at [461, 475] on div "Install" at bounding box center [464, 468] width 100 height 31
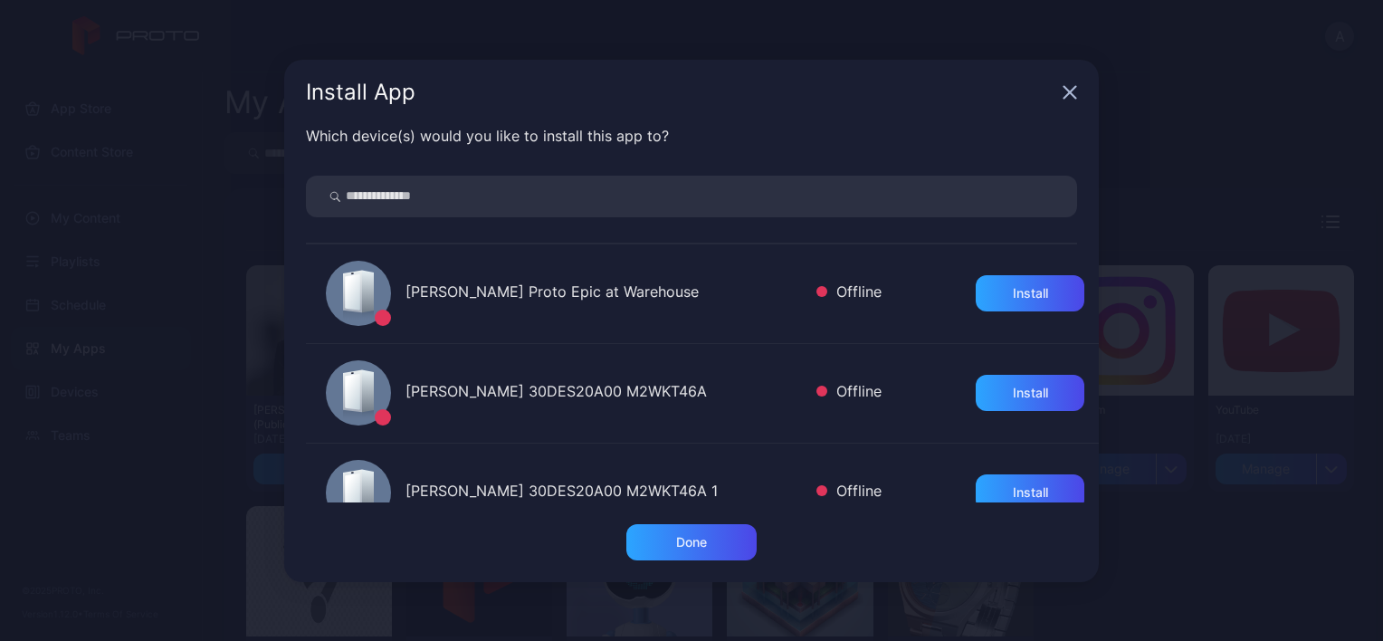
scroll to position [40, 0]
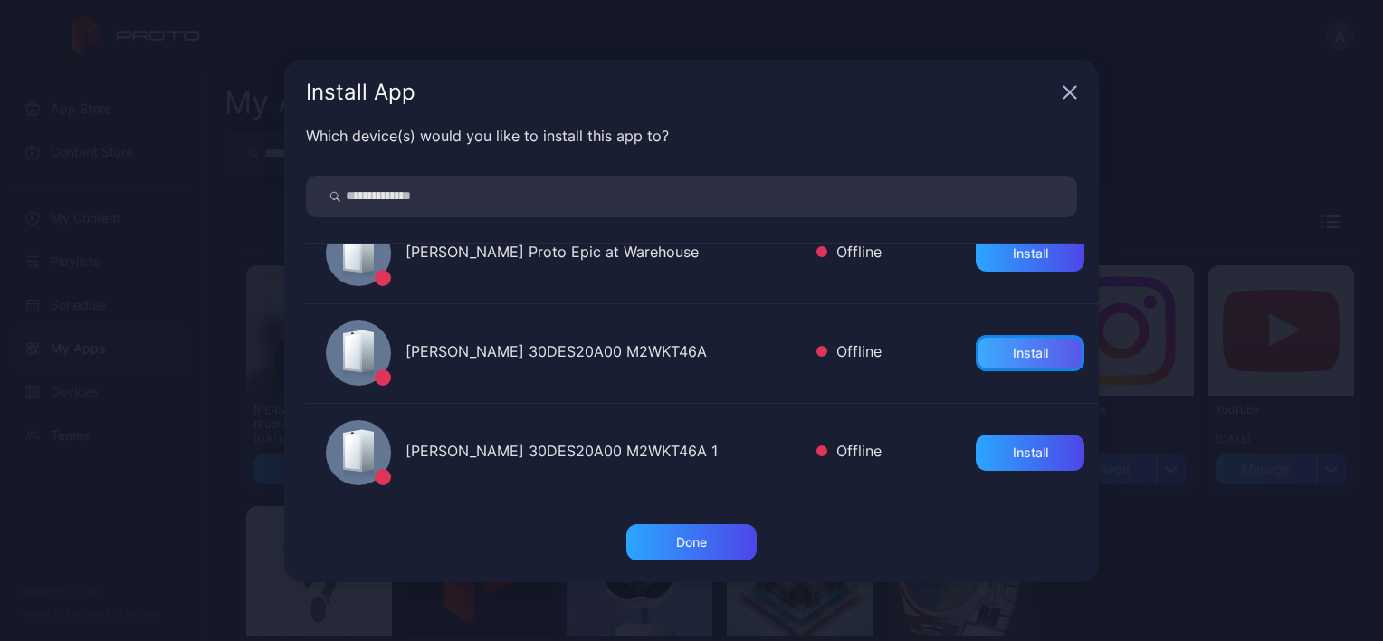
click at [1045, 347] on div "Install" at bounding box center [1029, 353] width 109 height 36
click at [1021, 457] on div "Install" at bounding box center [1029, 452] width 35 height 14
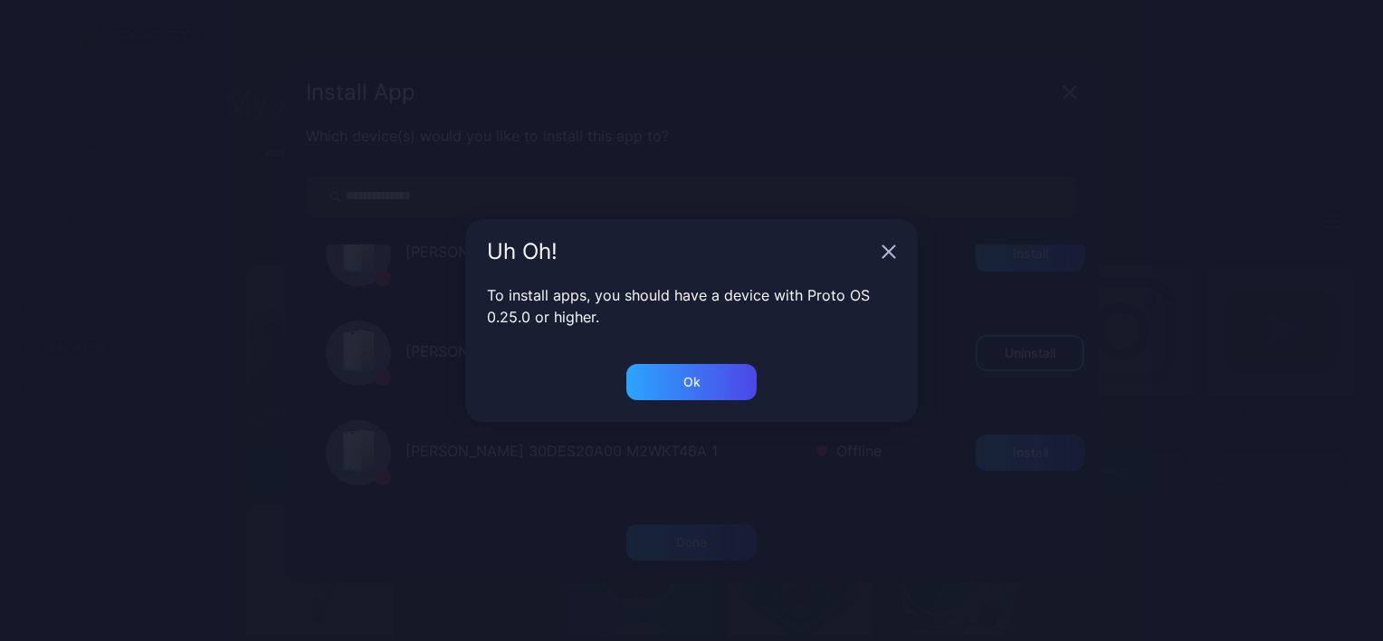
click at [881, 252] on icon "button" at bounding box center [888, 251] width 14 height 14
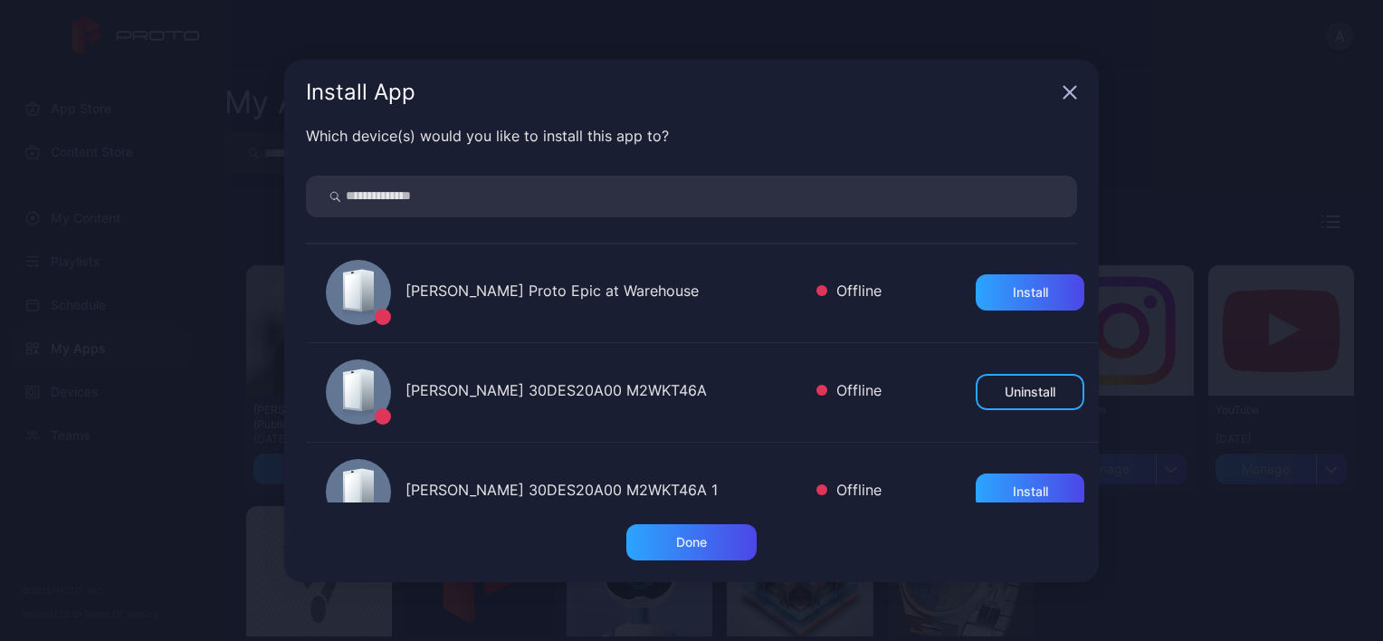
scroll to position [0, 0]
click at [1022, 290] on div "Install" at bounding box center [1029, 293] width 35 height 14
click at [1062, 90] on icon "button" at bounding box center [1069, 92] width 14 height 14
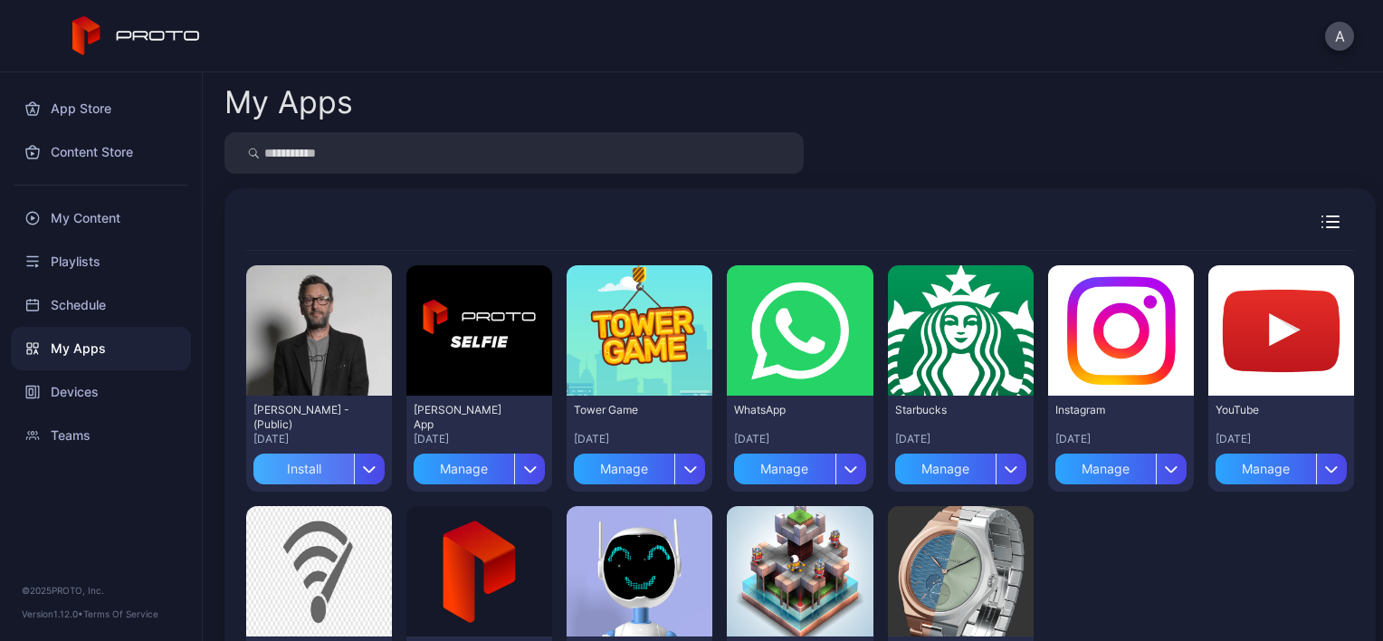
click at [318, 474] on div "Install" at bounding box center [303, 468] width 100 height 31
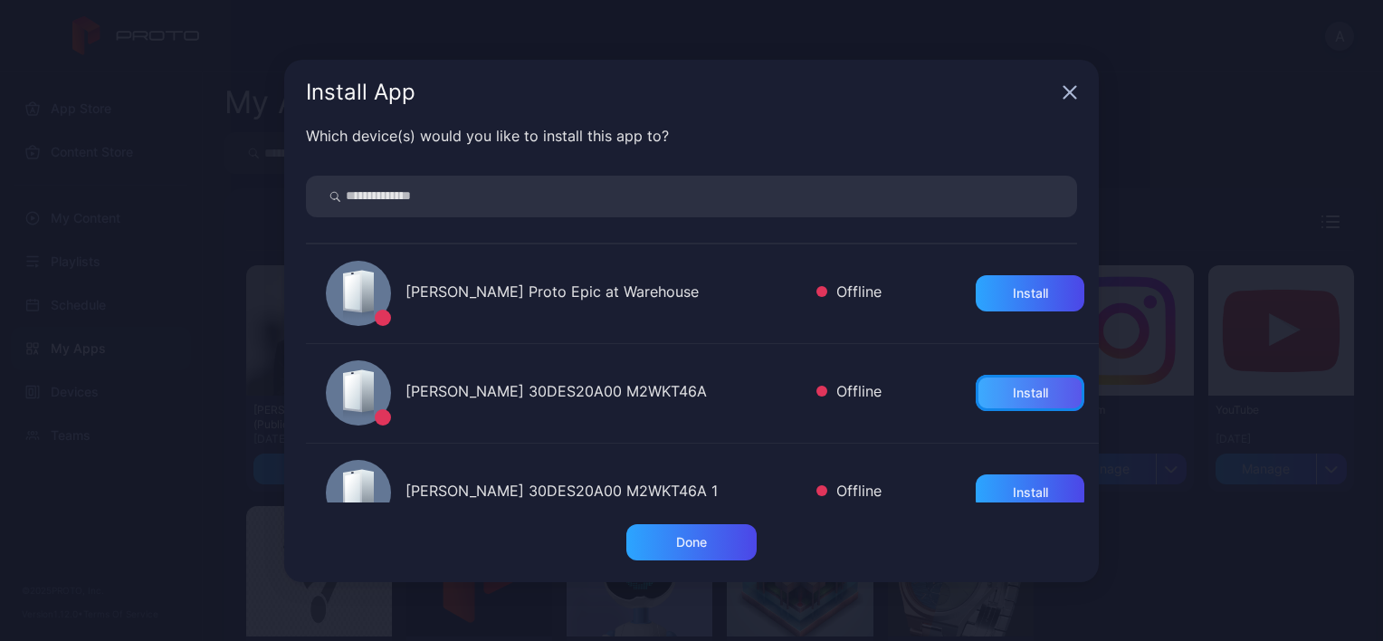
click at [984, 398] on div "Install" at bounding box center [1029, 393] width 109 height 36
click at [977, 300] on div "Install" at bounding box center [1029, 293] width 109 height 36
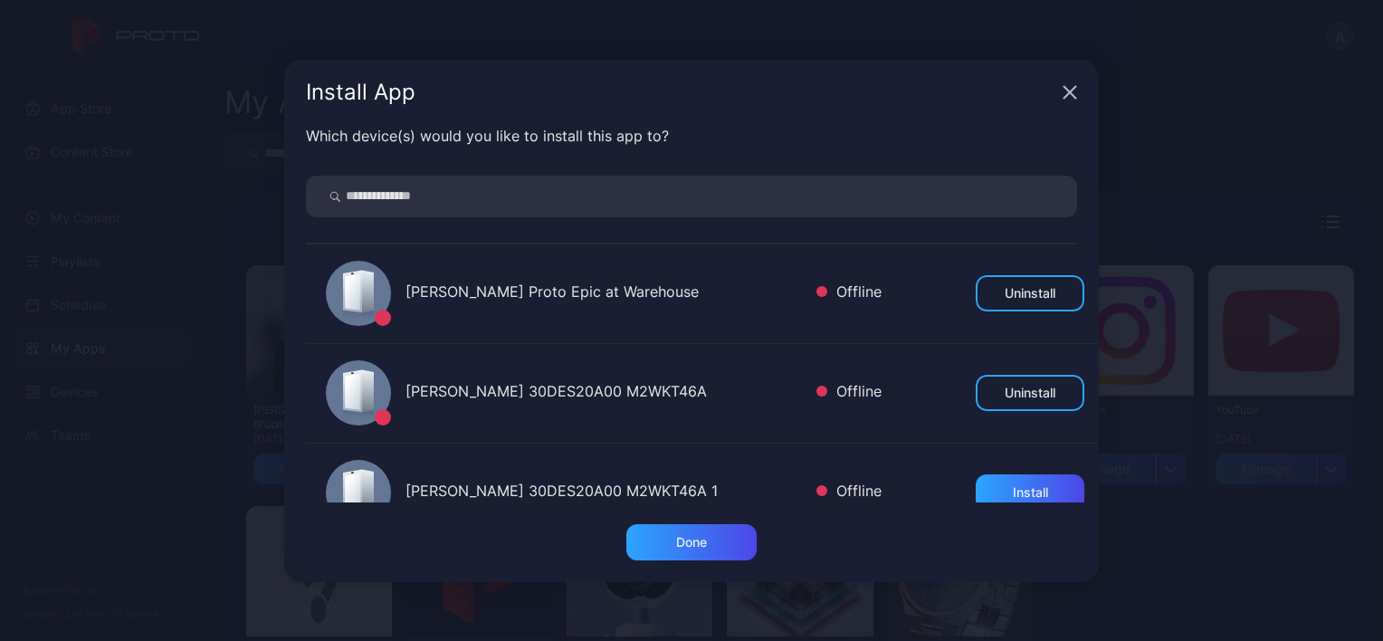
click at [1063, 91] on icon "button" at bounding box center [1069, 92] width 14 height 14
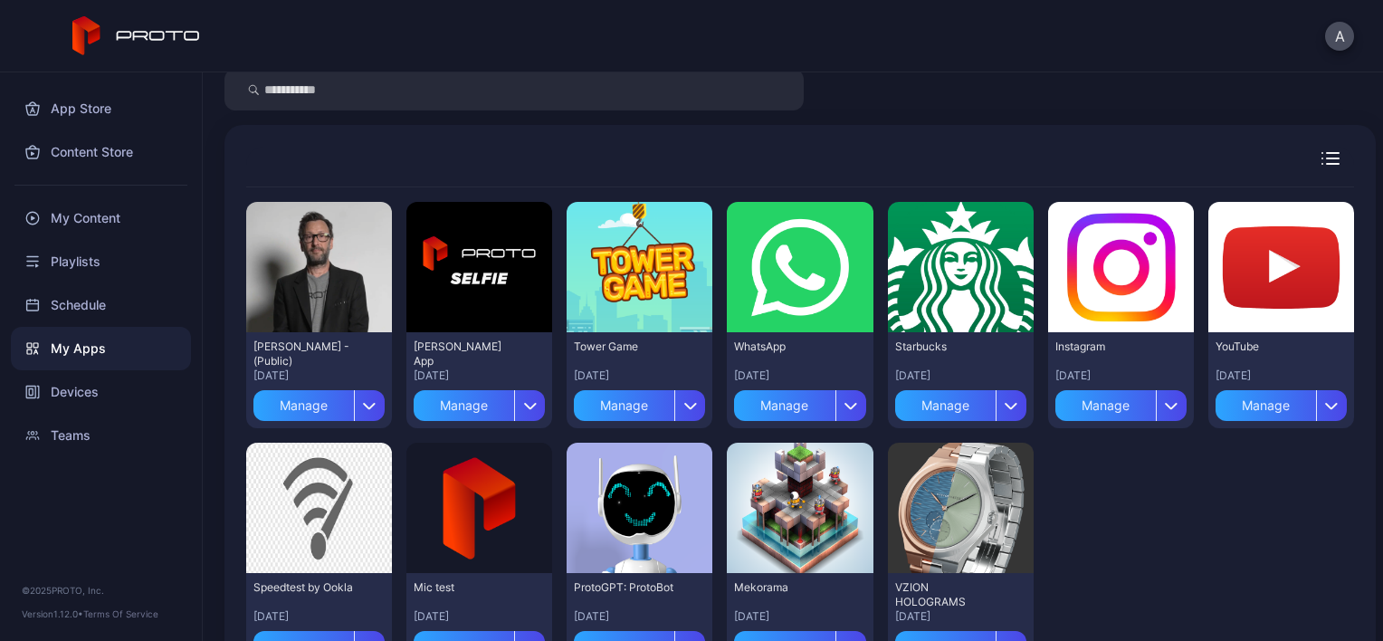
scroll to position [63, 0]
click at [523, 407] on icon "button" at bounding box center [530, 405] width 14 height 7
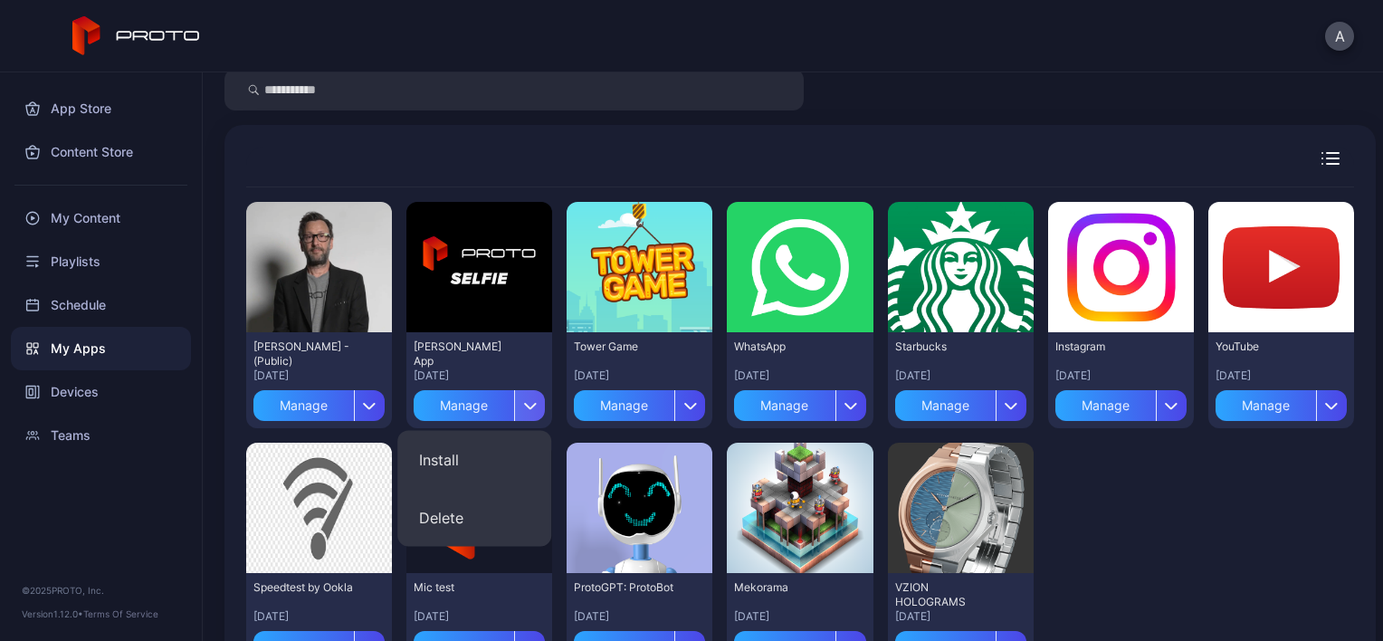
click at [521, 401] on div "button" at bounding box center [529, 405] width 31 height 31
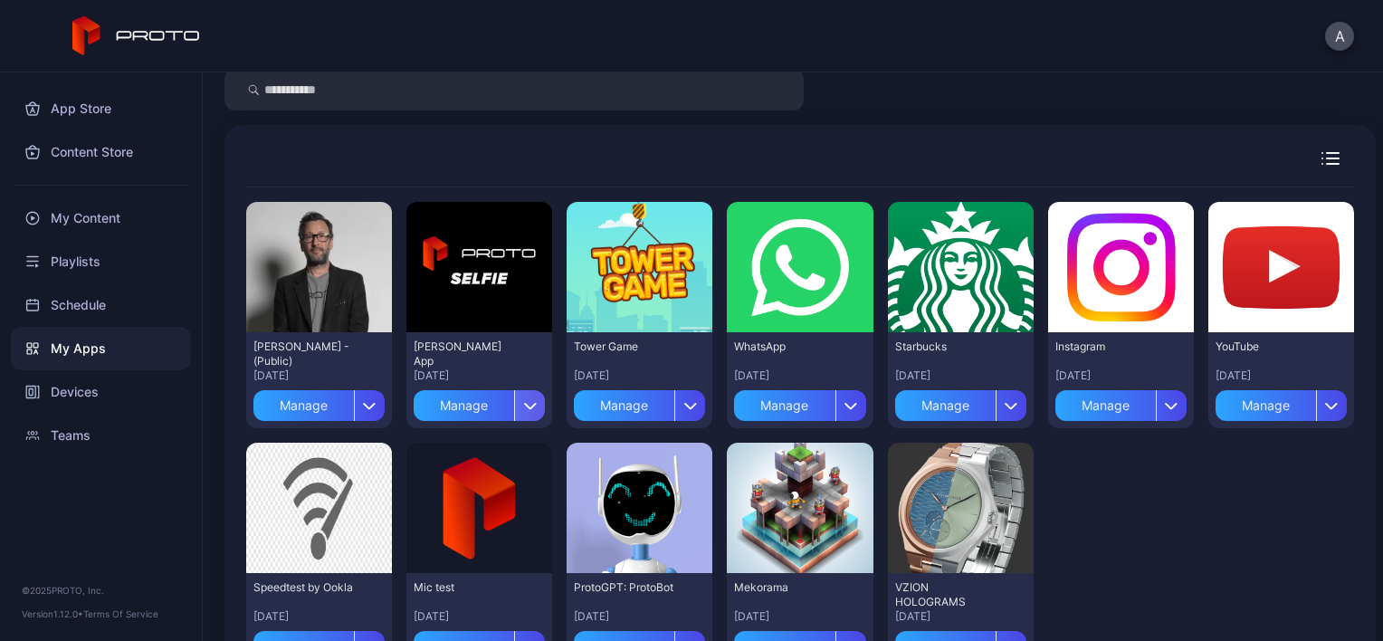
click at [514, 404] on div "button" at bounding box center [529, 405] width 31 height 31
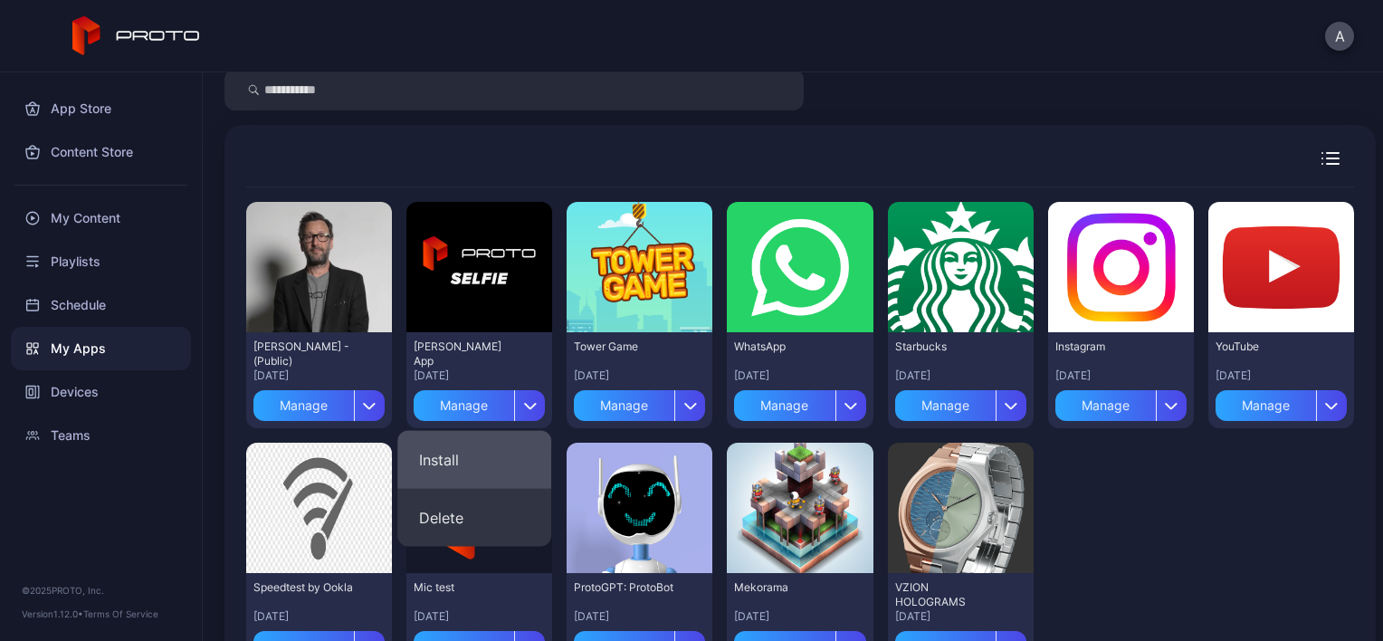
click at [462, 460] on button "Install" at bounding box center [474, 460] width 154 height 58
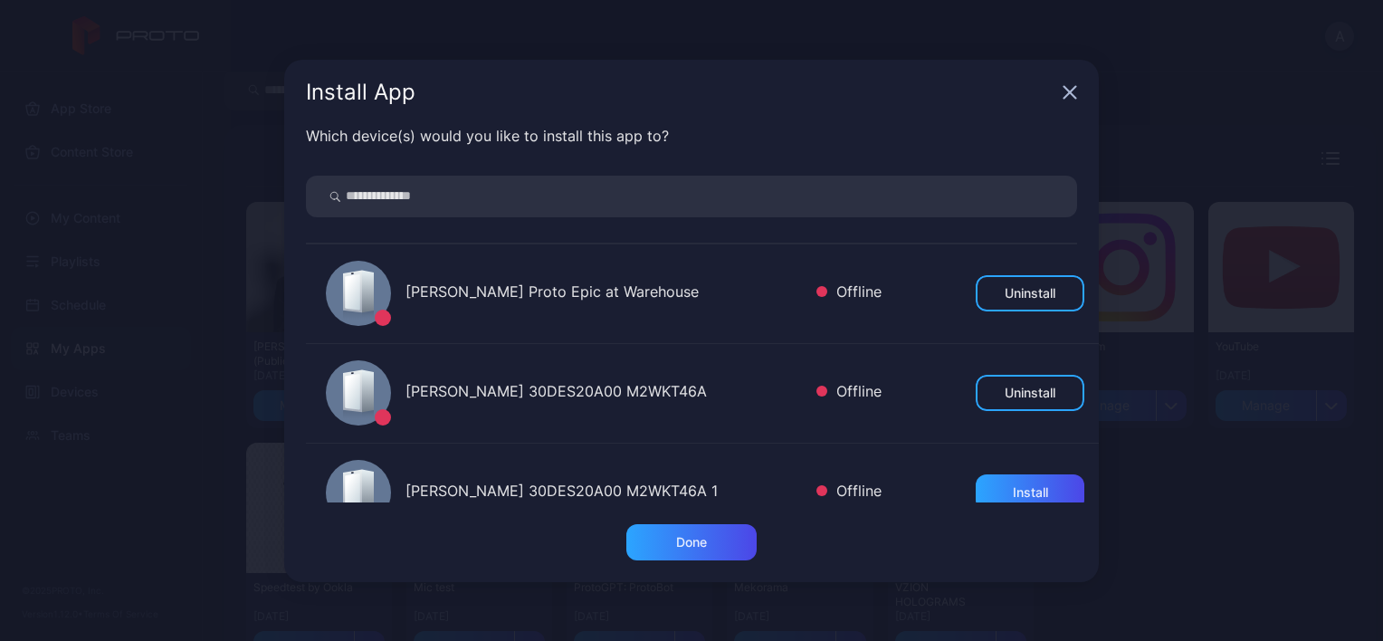
click at [1064, 92] on icon "button" at bounding box center [1069, 92] width 14 height 14
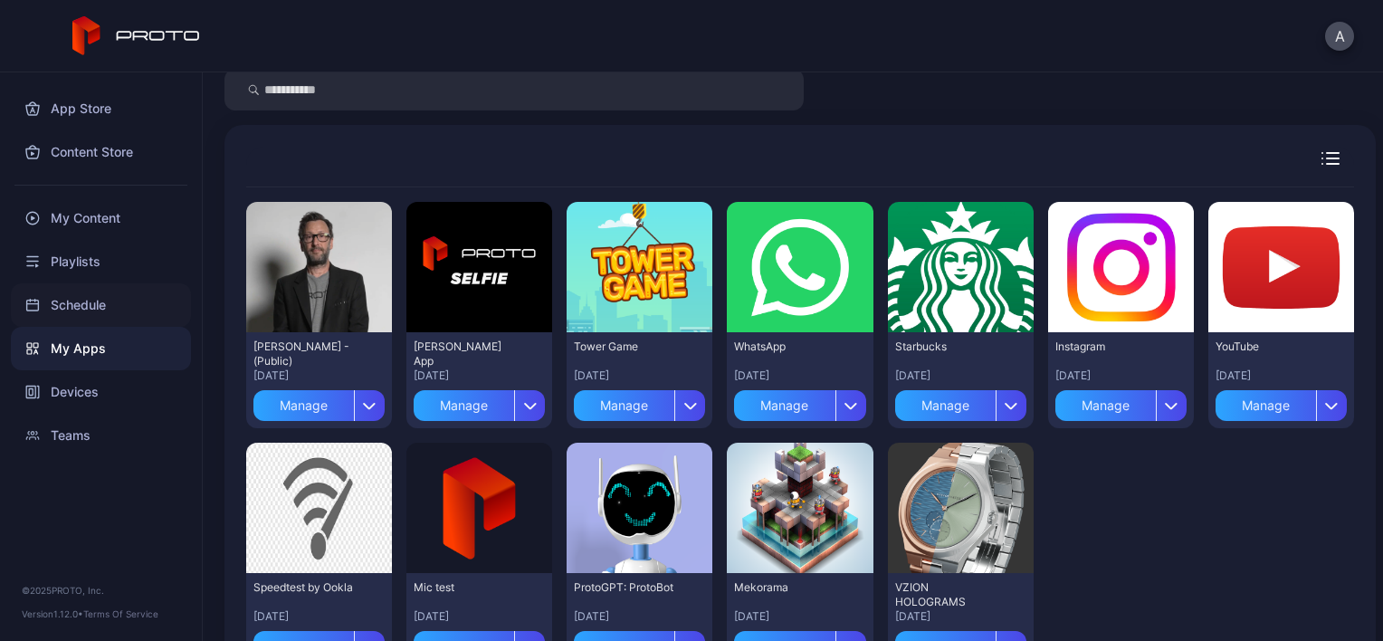
click at [53, 318] on div "Schedule" at bounding box center [101, 304] width 180 height 43
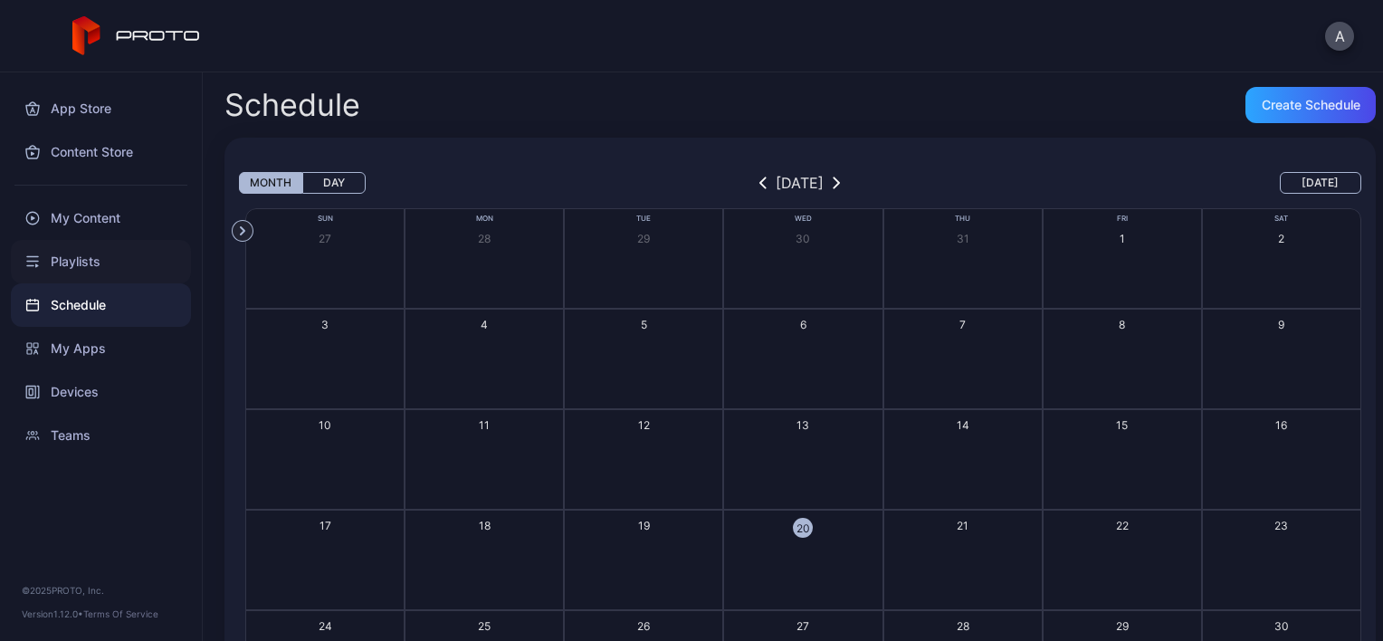
click at [98, 257] on div "Playlists" at bounding box center [101, 261] width 180 height 43
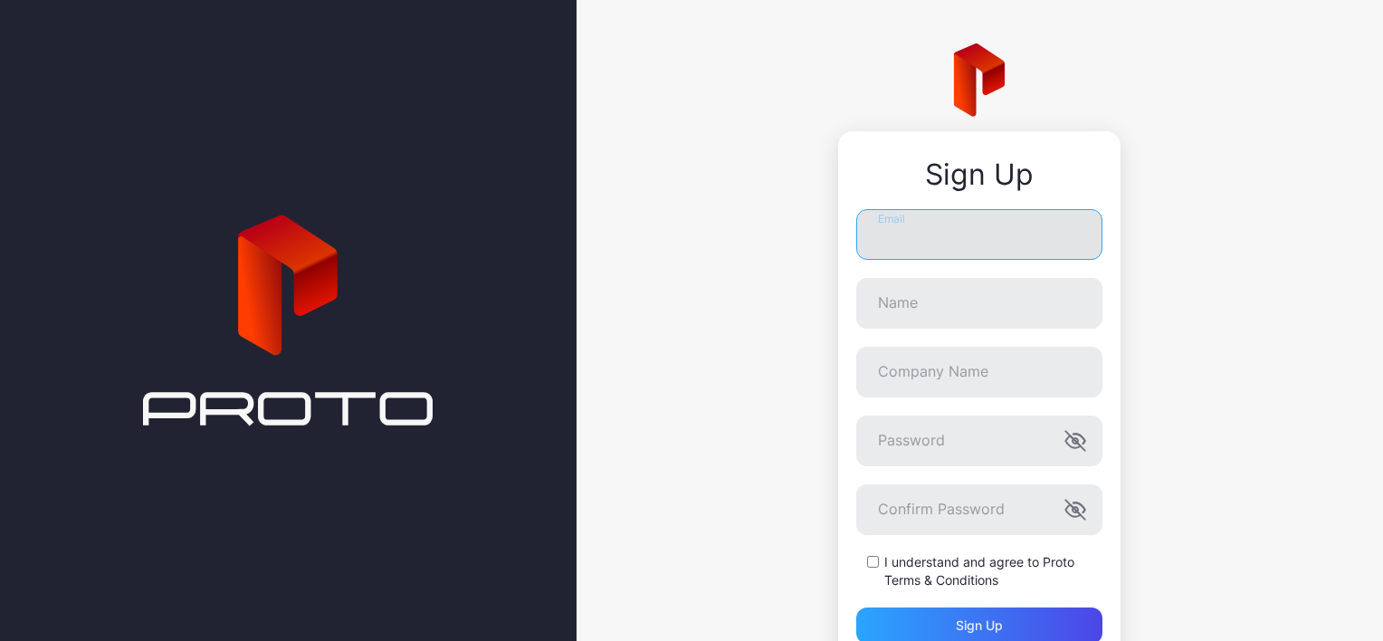
click at [916, 219] on input "Email" at bounding box center [979, 234] width 246 height 51
